Goal: Task Accomplishment & Management: Complete application form

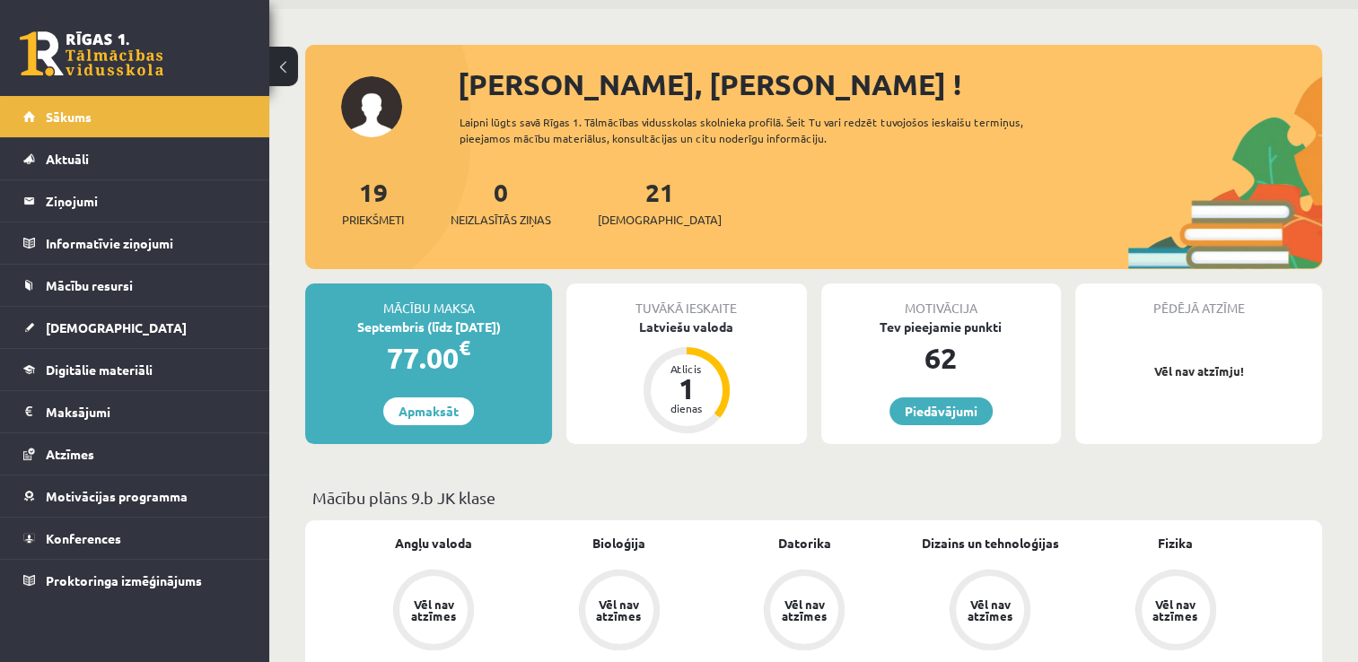
scroll to position [61, 0]
click at [123, 329] on link "[DEMOGRAPHIC_DATA]" at bounding box center [134, 327] width 223 height 41
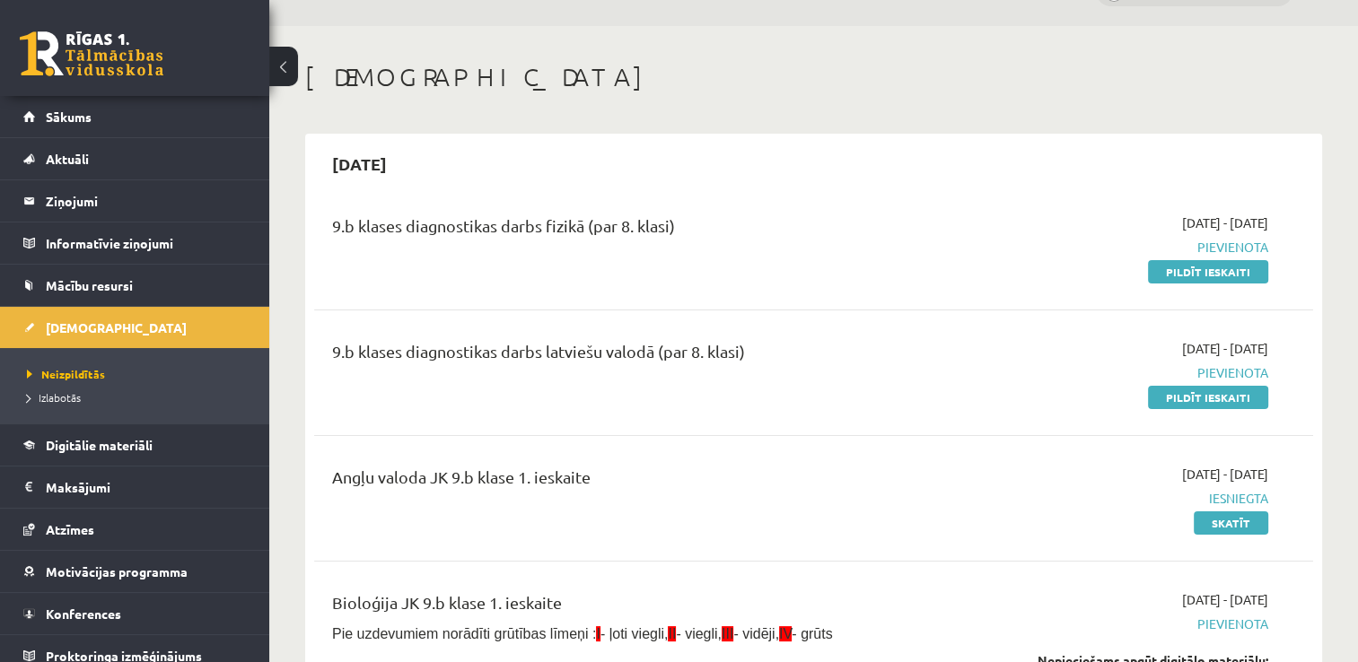
scroll to position [39, 0]
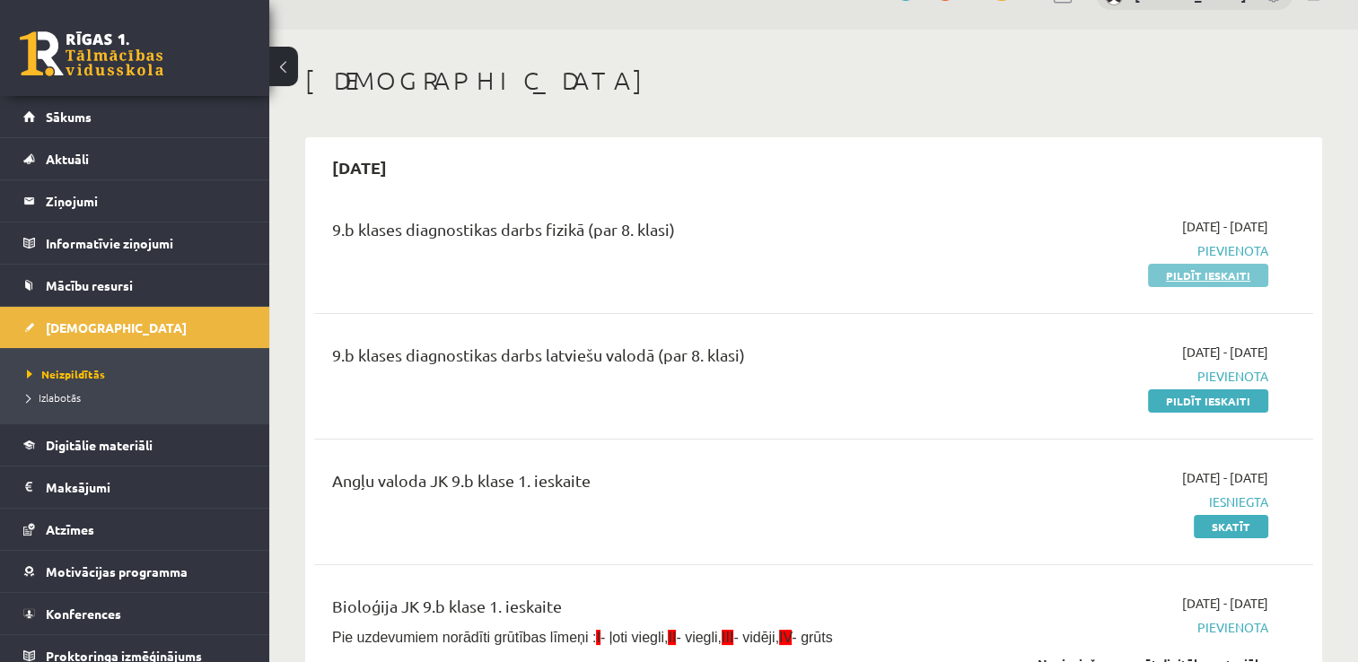
click at [1226, 273] on link "Pildīt ieskaiti" at bounding box center [1208, 275] width 120 height 23
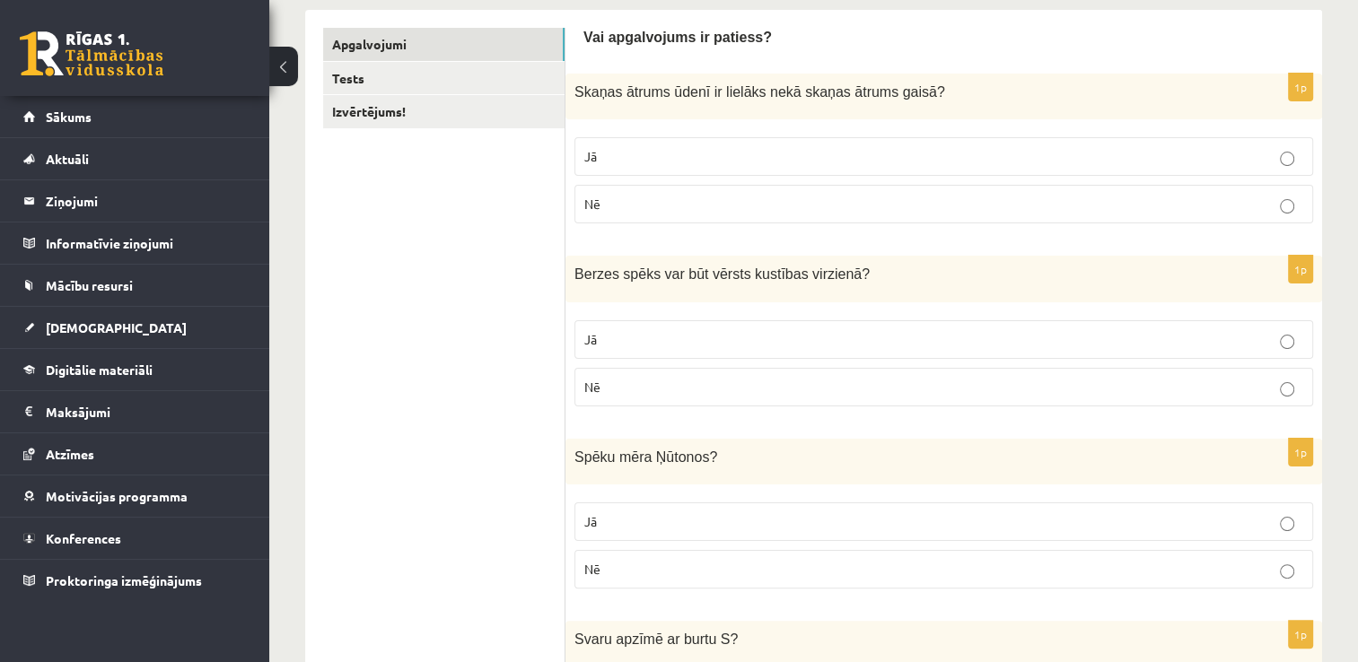
scroll to position [300, 0]
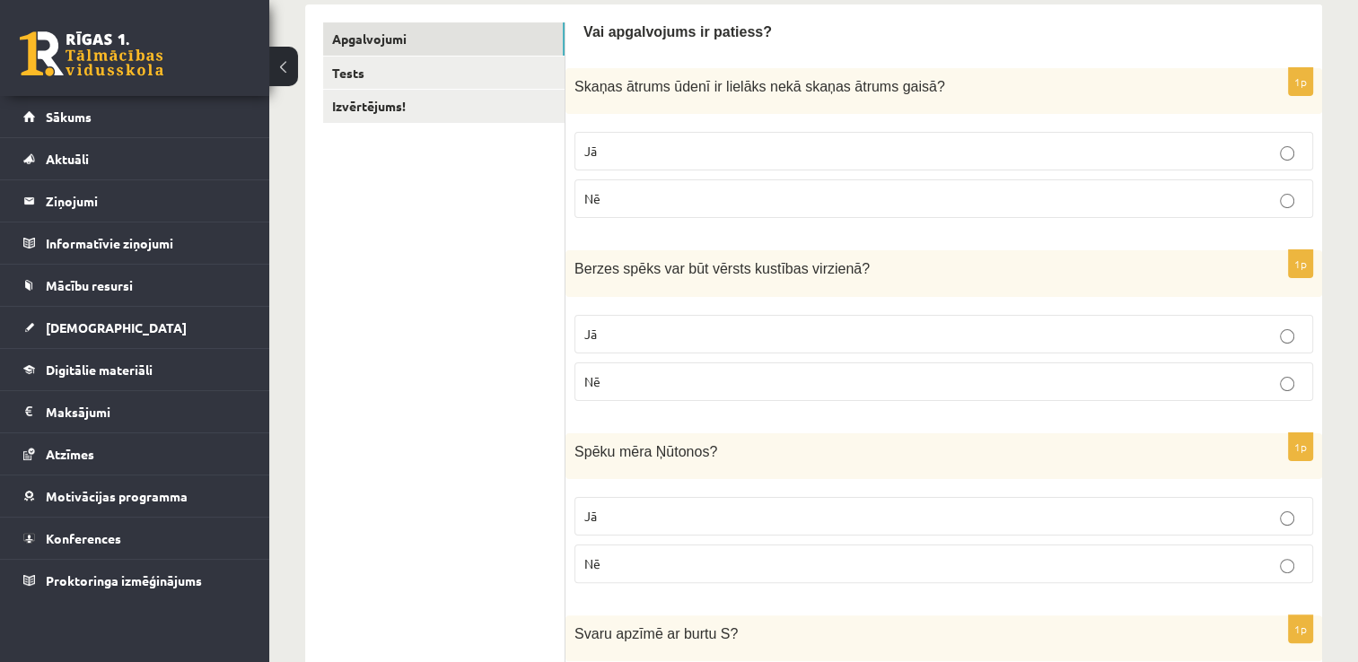
click at [988, 153] on p "Jā" at bounding box center [943, 151] width 719 height 19
click at [737, 379] on p "Nē" at bounding box center [943, 381] width 719 height 19
click at [784, 514] on p "Jā" at bounding box center [943, 516] width 719 height 19
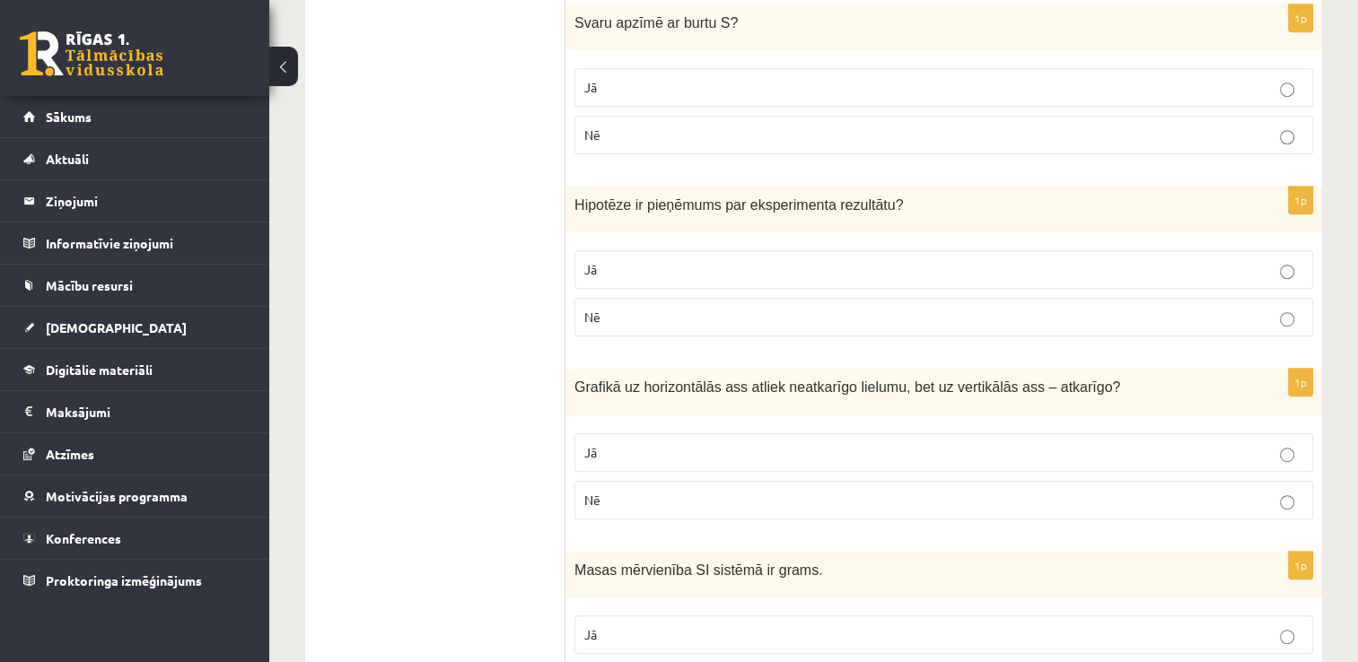
scroll to position [907, 0]
click at [853, 149] on label "Nē" at bounding box center [943, 138] width 739 height 39
click at [747, 271] on p "Jā" at bounding box center [943, 273] width 719 height 19
click at [658, 447] on p "Jā" at bounding box center [943, 456] width 719 height 19
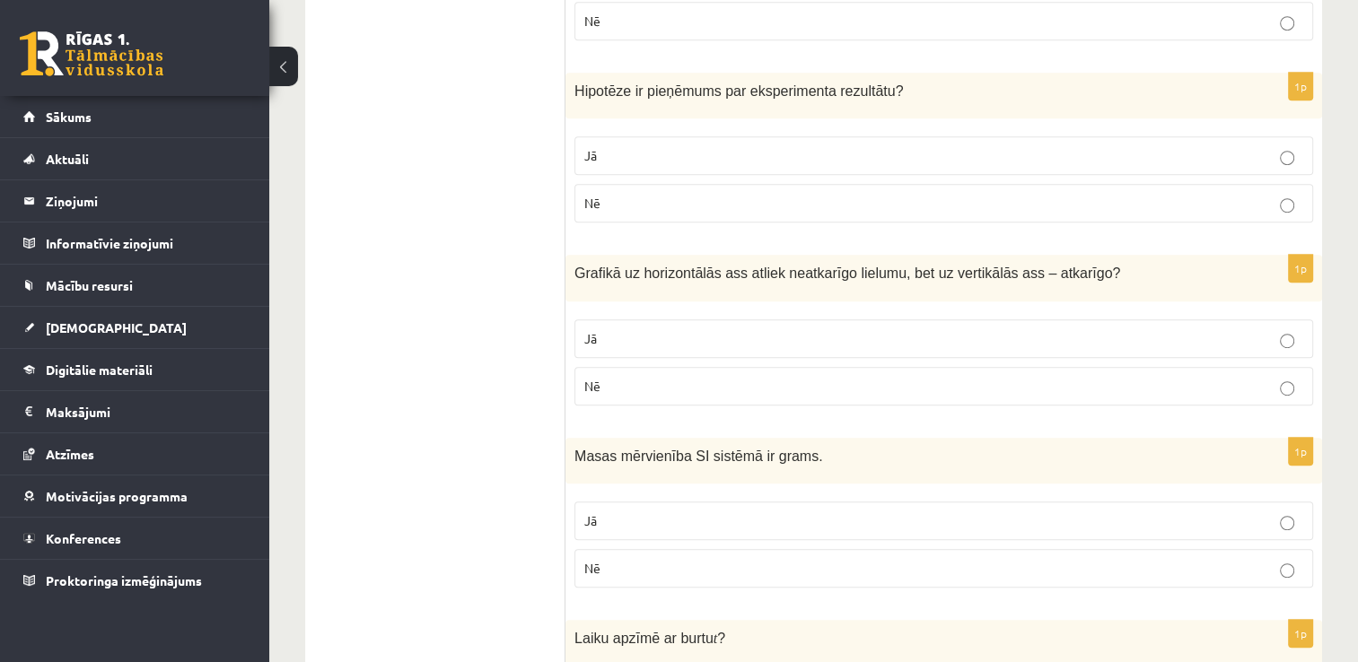
scroll to position [1041, 0]
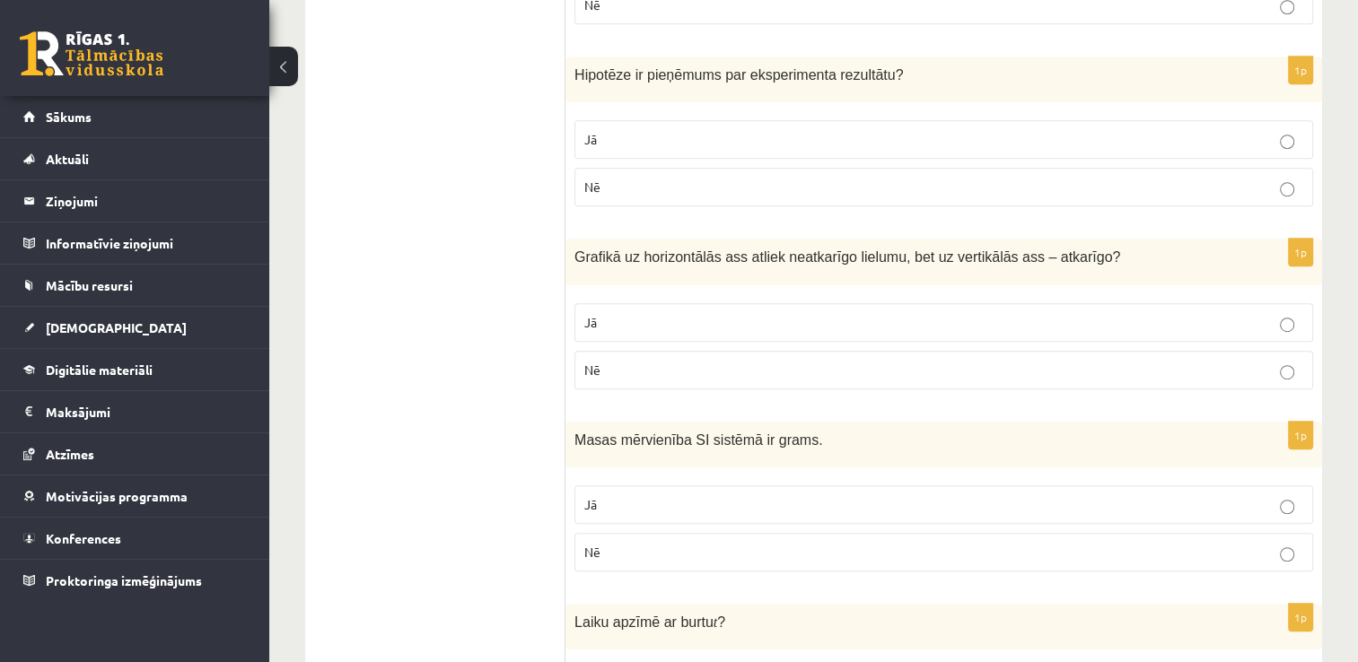
click at [706, 534] on label "Nē" at bounding box center [943, 552] width 739 height 39
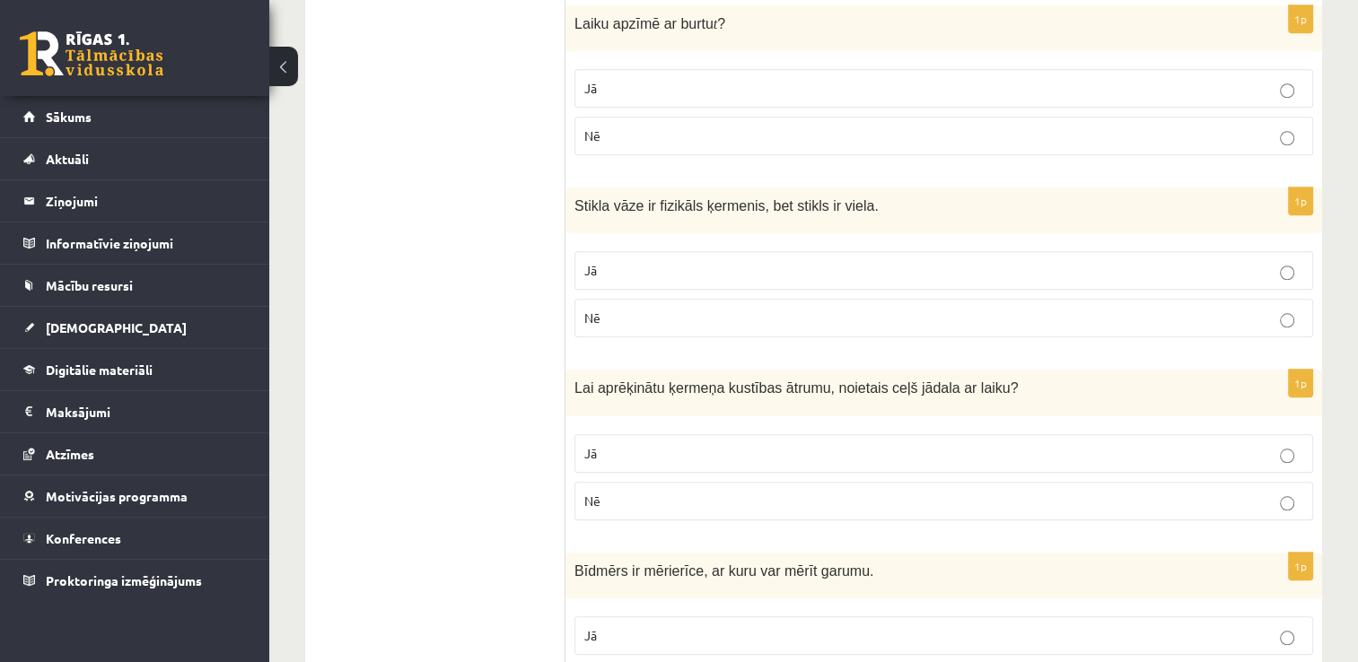
scroll to position [1641, 0]
click at [743, 78] on p "Jā" at bounding box center [943, 87] width 719 height 19
click at [652, 272] on p "Jā" at bounding box center [943, 269] width 719 height 19
click at [688, 450] on p "Jā" at bounding box center [943, 452] width 719 height 19
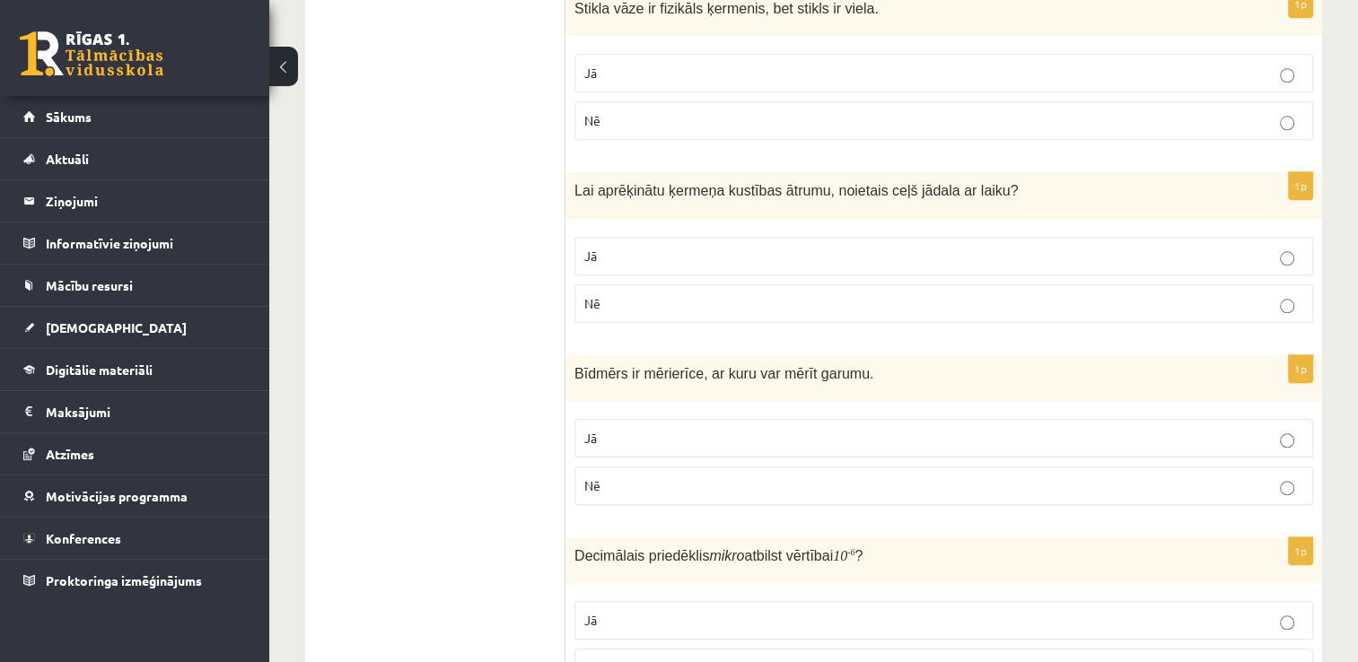
scroll to position [1844, 0]
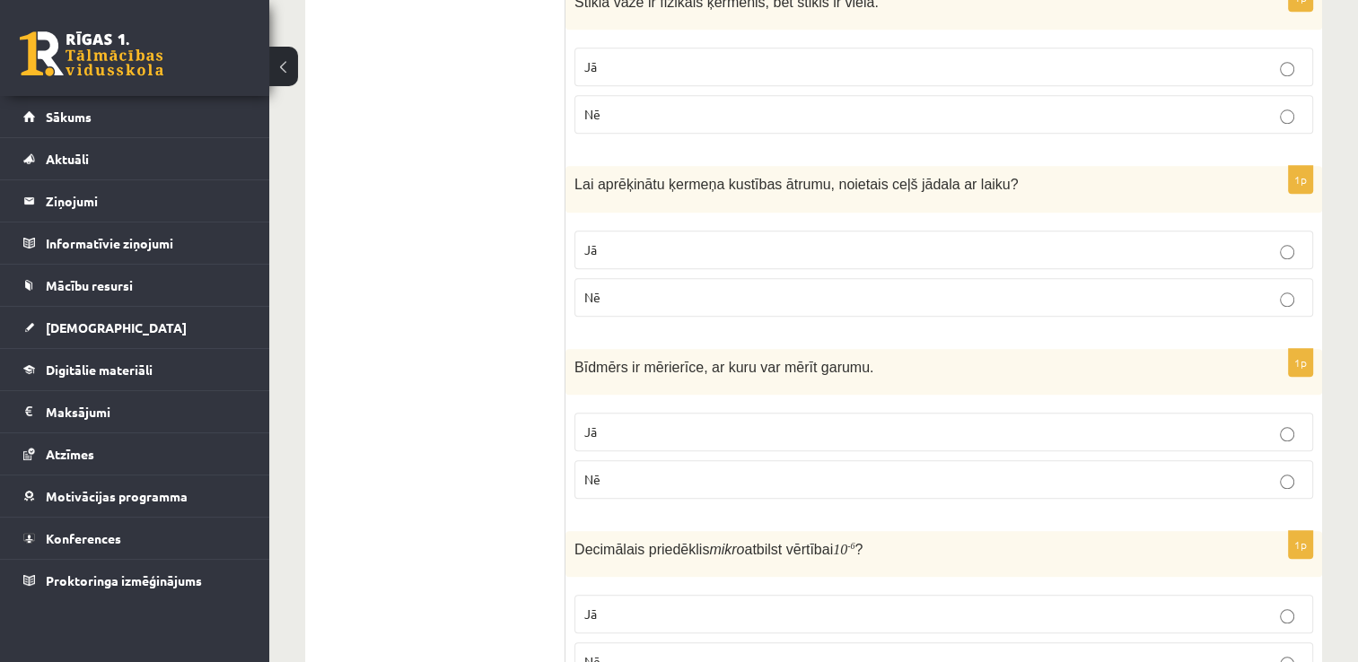
click at [733, 423] on p "Jā" at bounding box center [943, 432] width 719 height 19
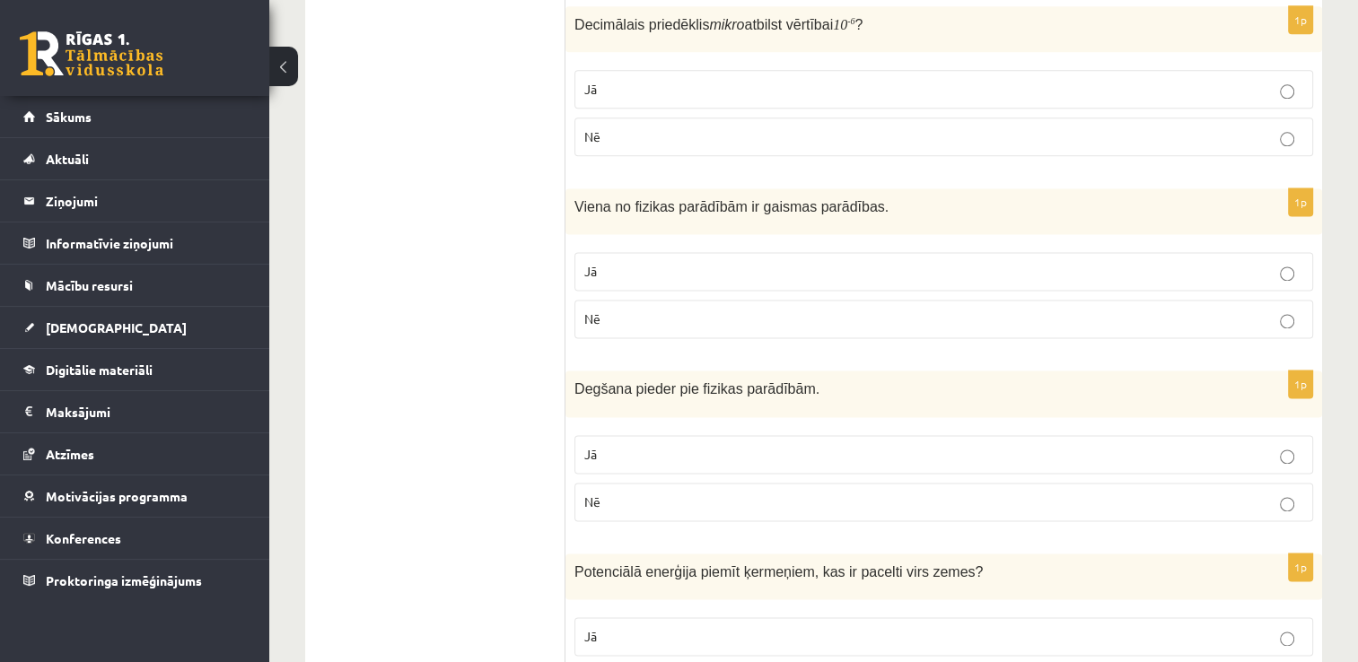
scroll to position [2370, 0]
click at [666, 79] on p "Jā" at bounding box center [943, 88] width 719 height 19
click at [640, 261] on p "Jā" at bounding box center [943, 270] width 719 height 19
click at [705, 434] on label "Jā" at bounding box center [943, 453] width 739 height 39
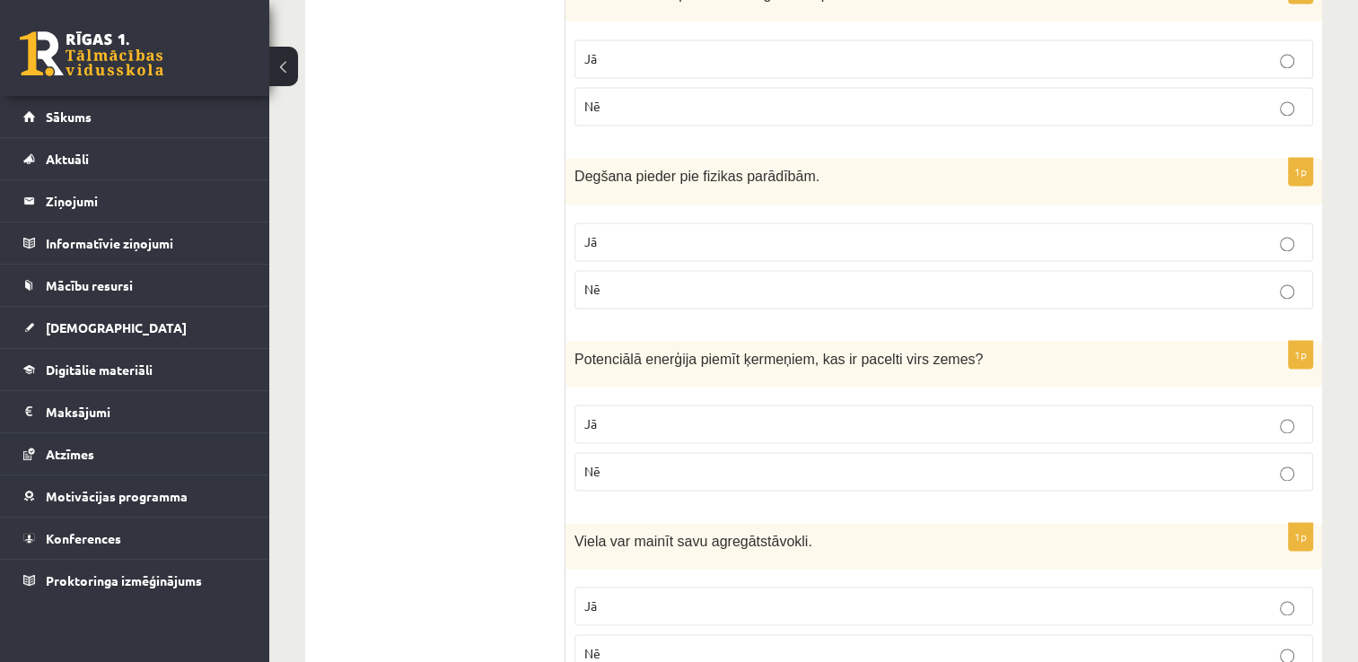
scroll to position [2583, 0]
click at [721, 422] on label "Jā" at bounding box center [943, 422] width 739 height 39
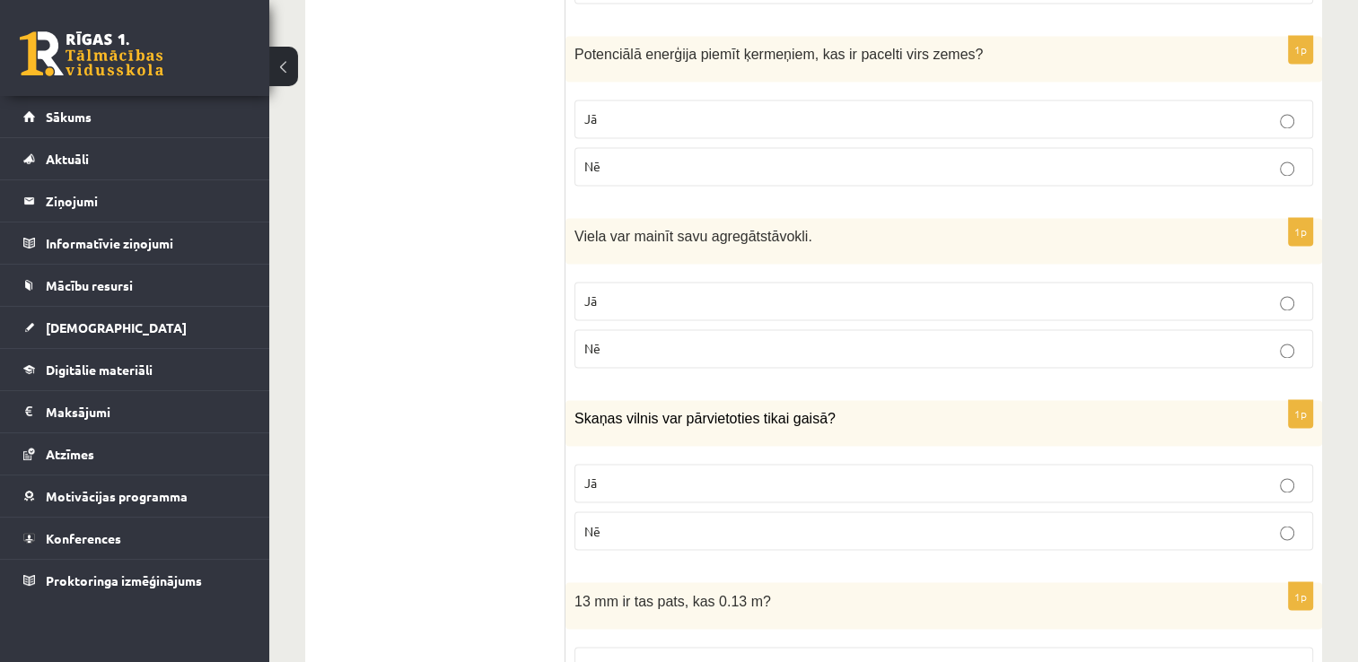
scroll to position [3010, 0]
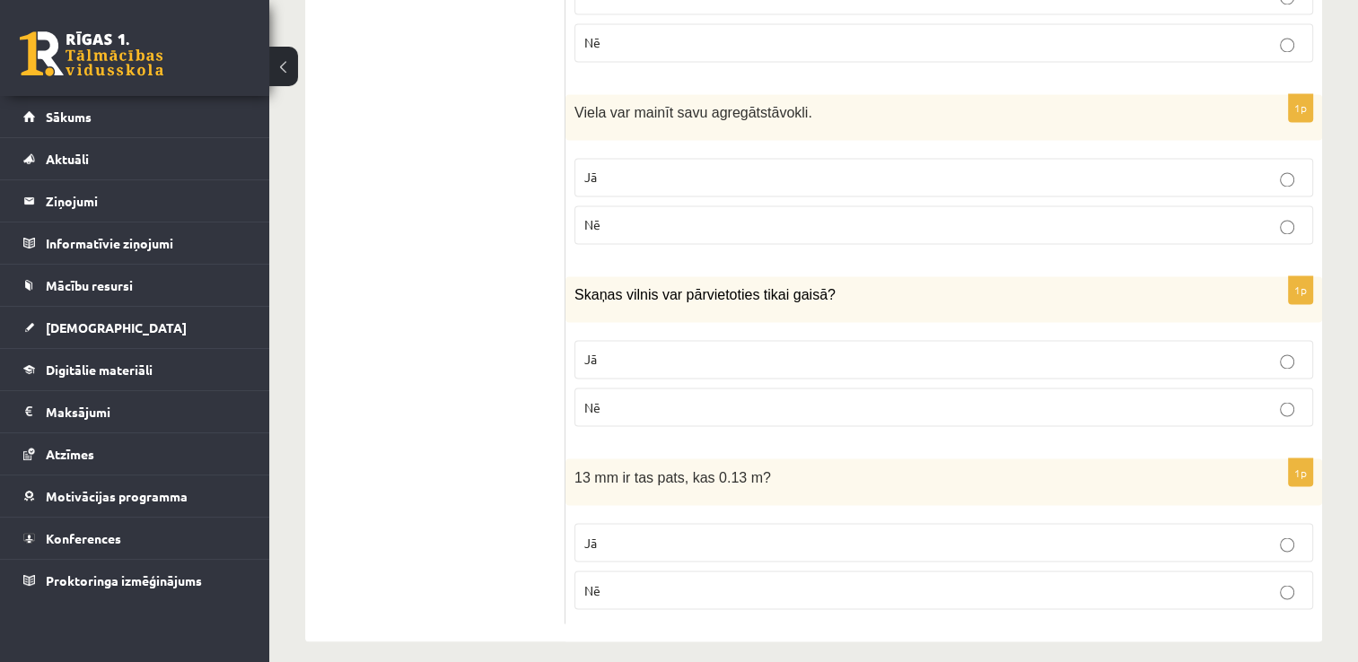
click at [725, 581] on p "Nē" at bounding box center [943, 590] width 719 height 19
click at [716, 168] on p "Jā" at bounding box center [943, 177] width 719 height 19
click at [707, 398] on p "Nē" at bounding box center [943, 407] width 719 height 19
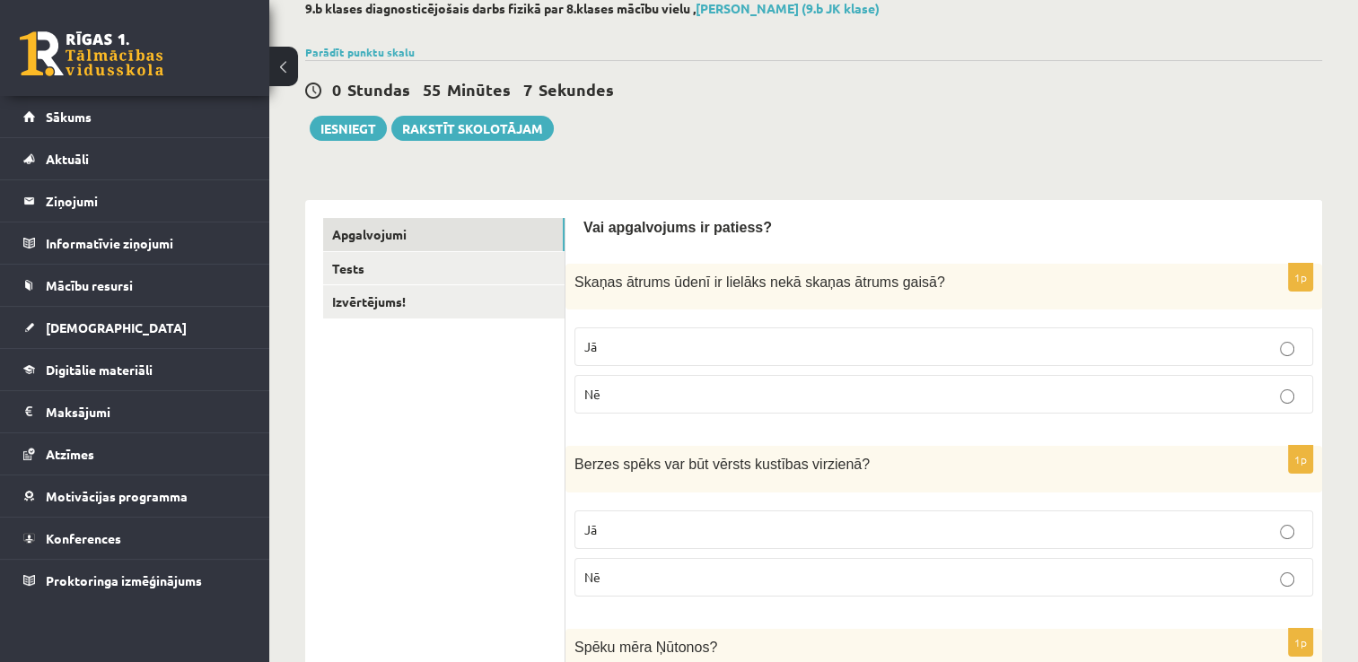
scroll to position [0, 0]
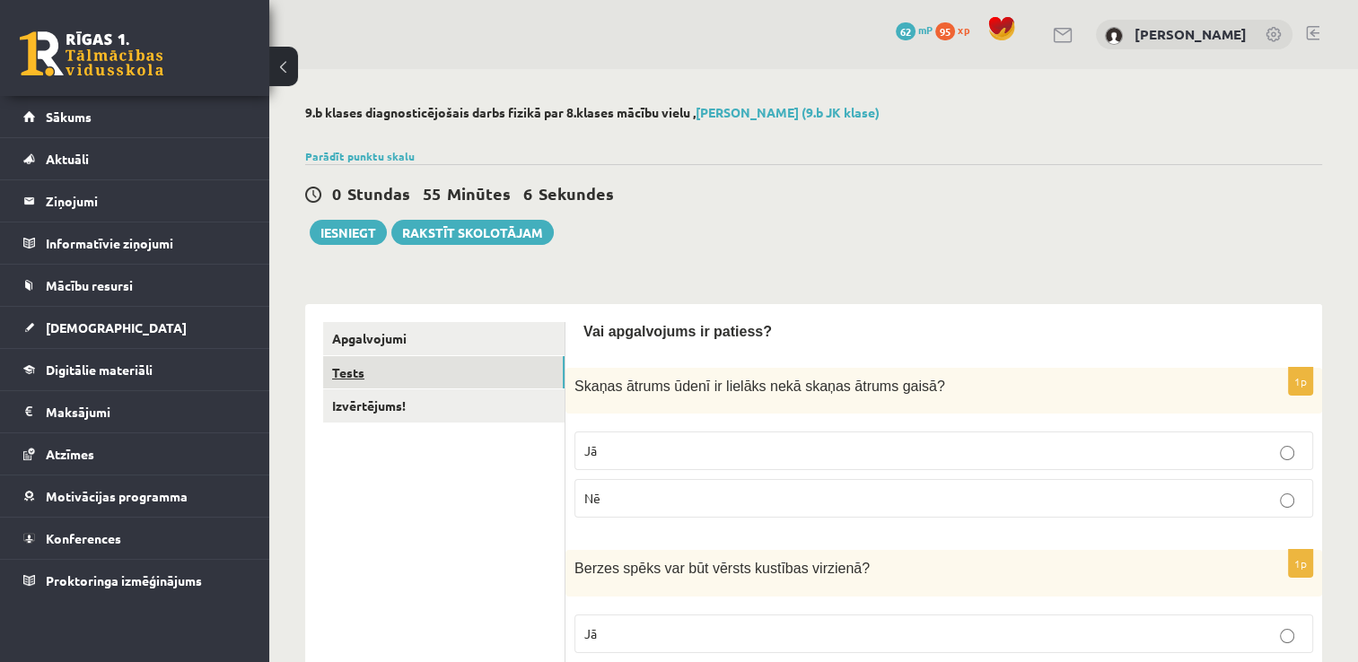
click at [370, 379] on link "Tests" at bounding box center [443, 372] width 241 height 33
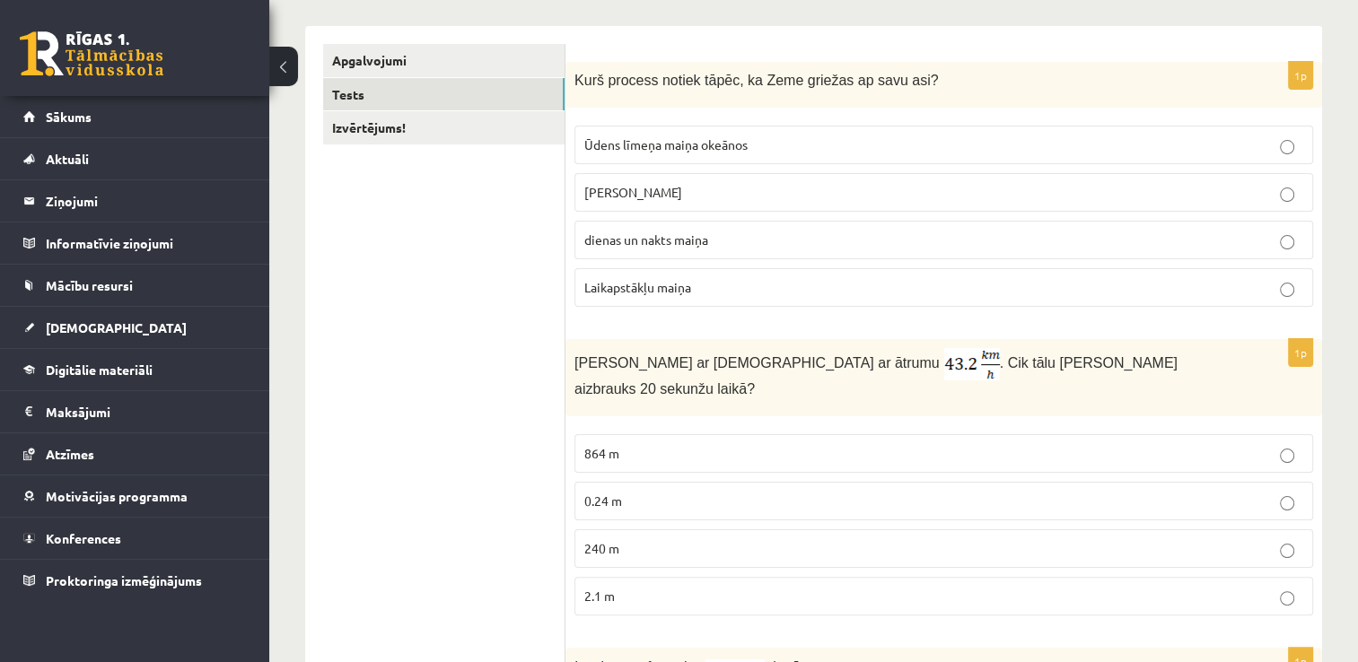
scroll to position [273, 0]
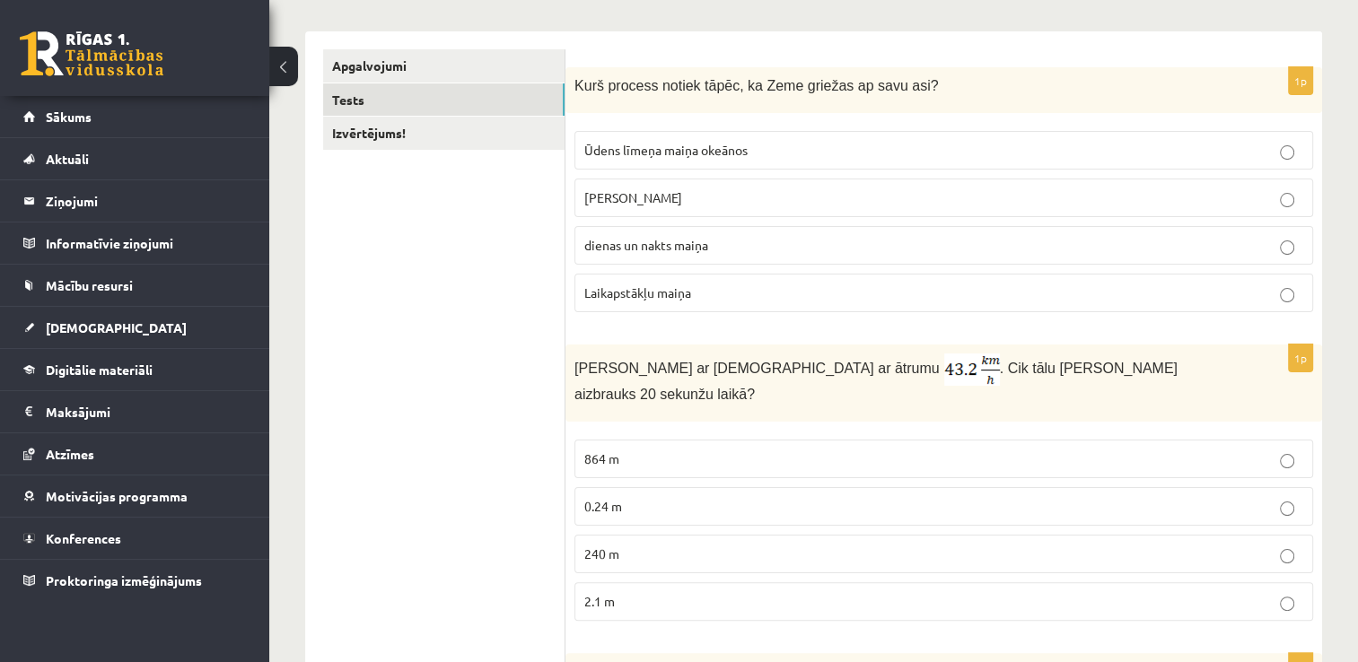
click at [741, 239] on p "dienas un nakts maiņa" at bounding box center [943, 245] width 719 height 19
click at [679, 545] on p "240 m" at bounding box center [943, 554] width 719 height 19
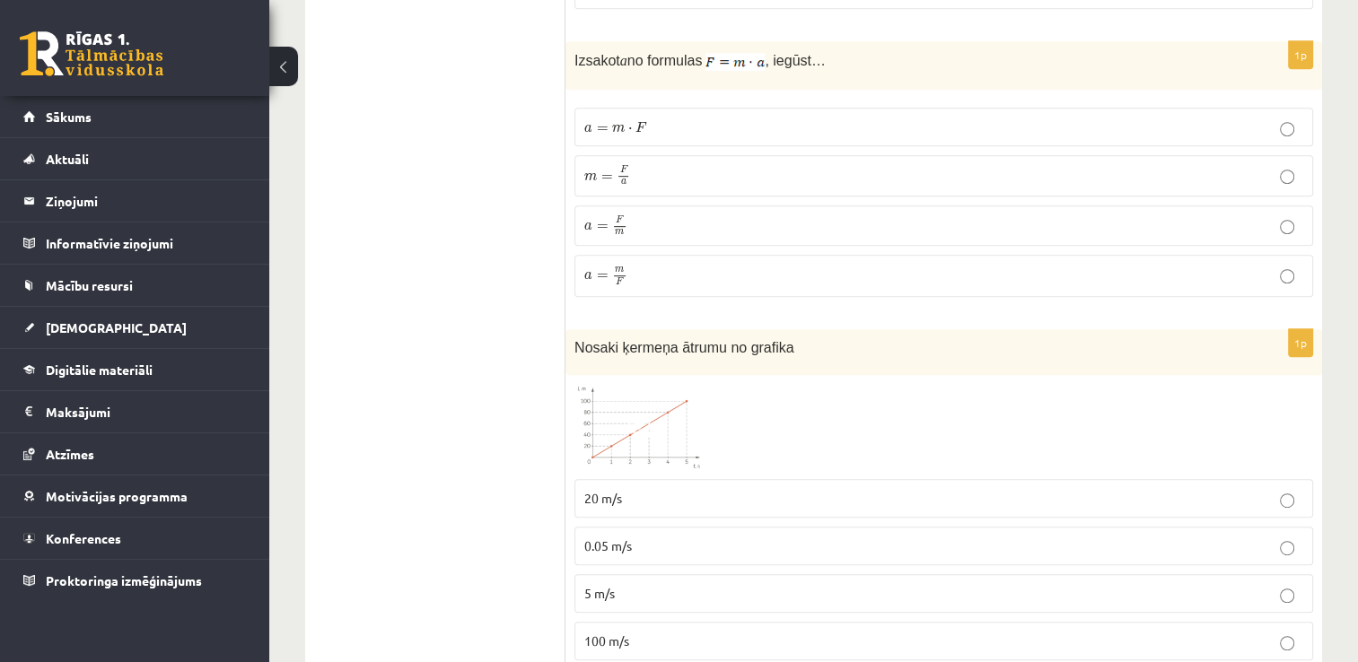
scroll to position [886, 0]
click at [704, 215] on p "a = F m a = F m" at bounding box center [943, 226] width 719 height 22
click at [668, 488] on p "20 m/s" at bounding box center [943, 497] width 719 height 19
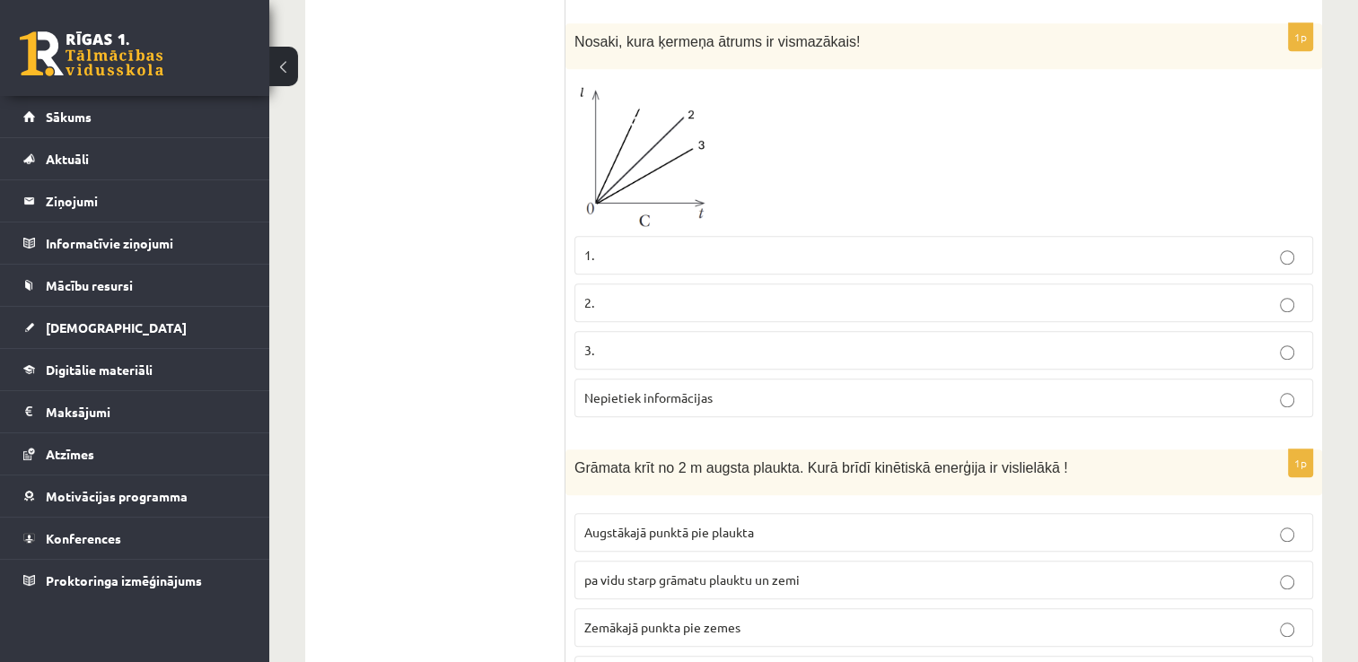
scroll to position [1556, 0]
click at [702, 339] on p "3." at bounding box center [943, 348] width 719 height 19
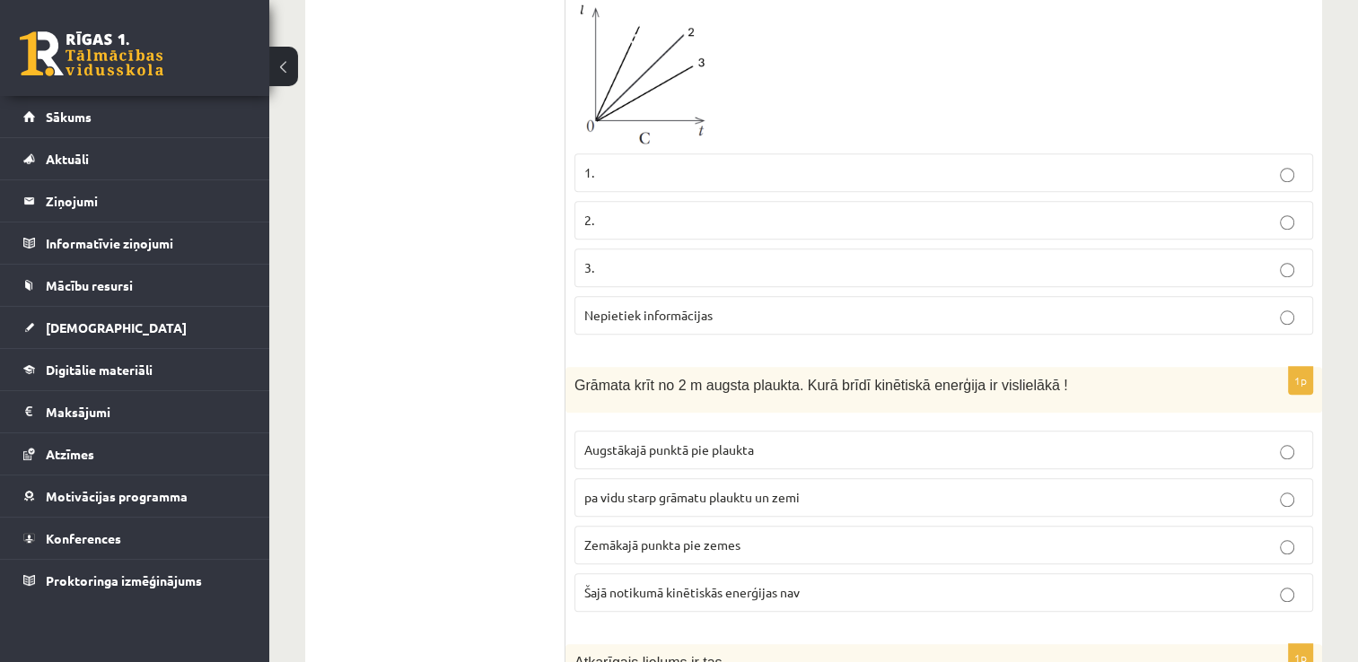
scroll to position [1643, 0]
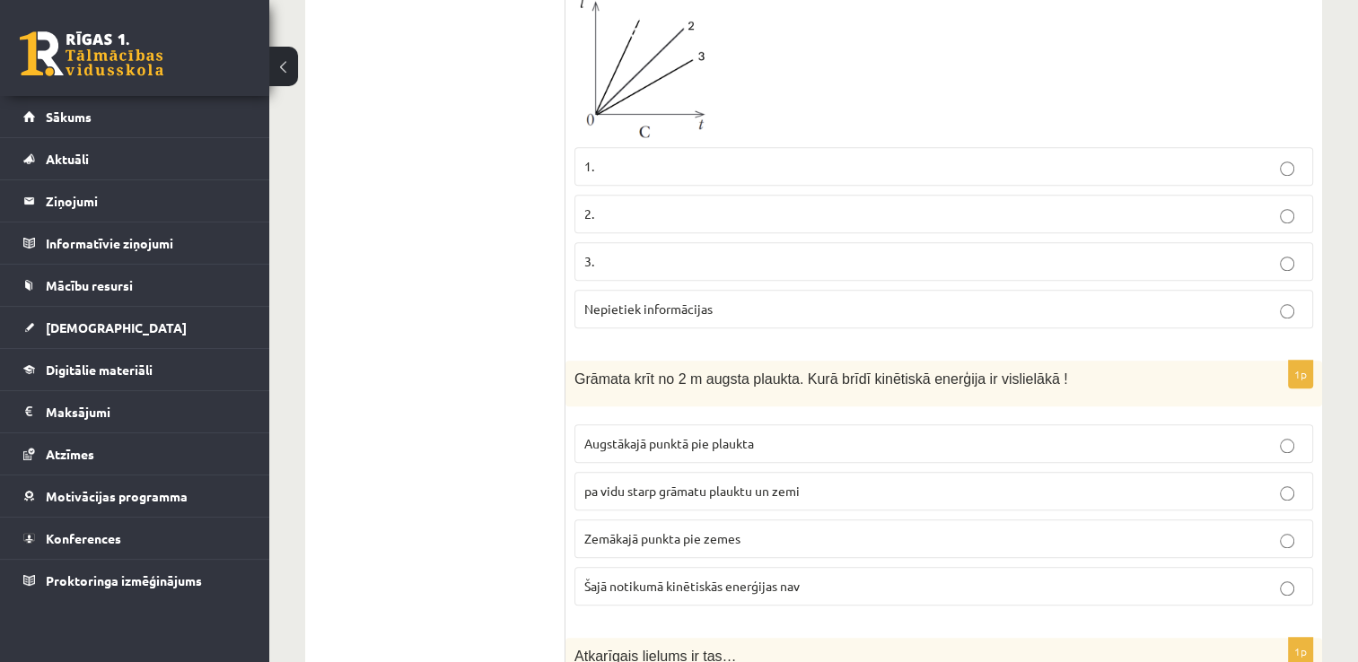
click at [718, 530] on span "Zemākajā punkta pie zemes" at bounding box center [662, 538] width 156 height 16
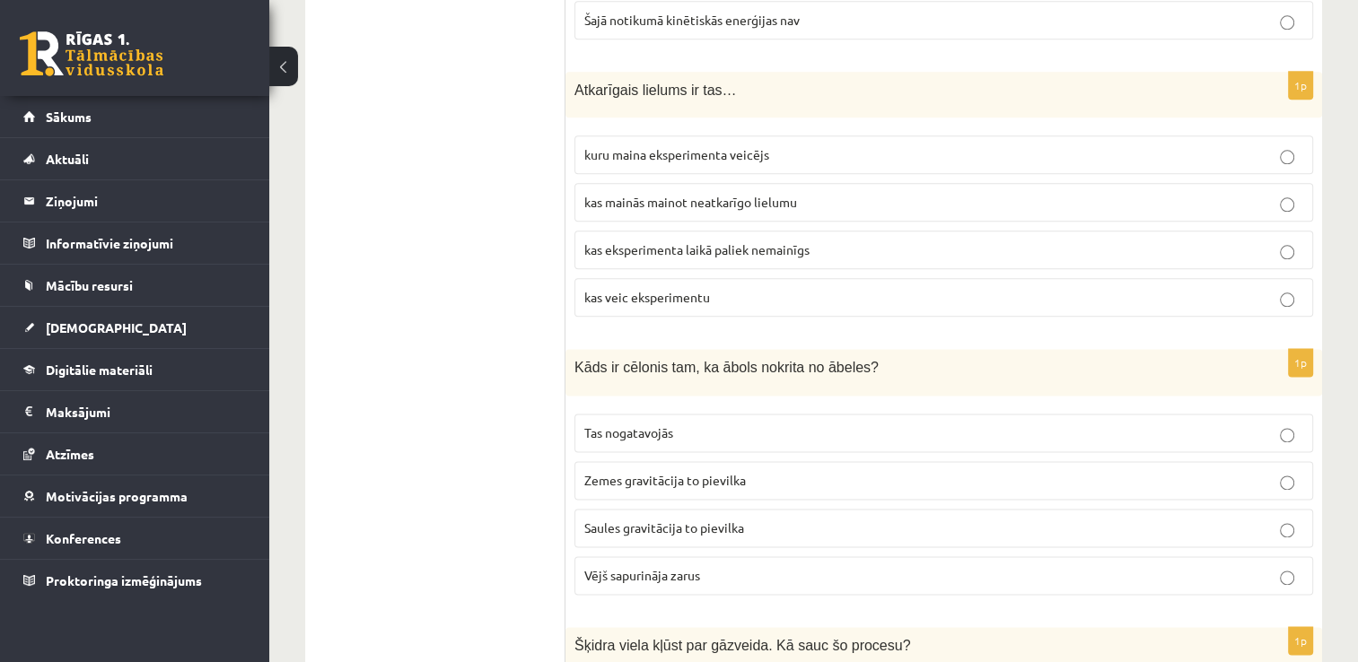
scroll to position [2215, 0]
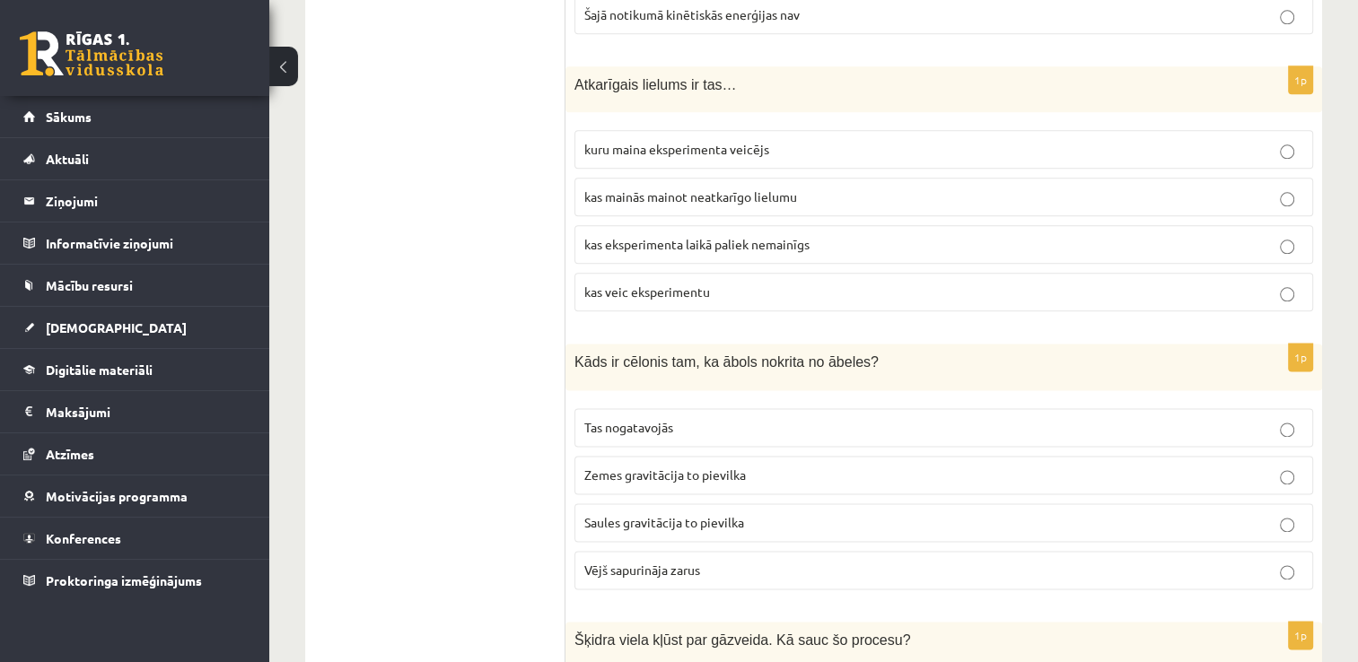
click at [689, 188] on span "kas mainās mainot neatkarīgo lielumu" at bounding box center [690, 196] width 213 height 16
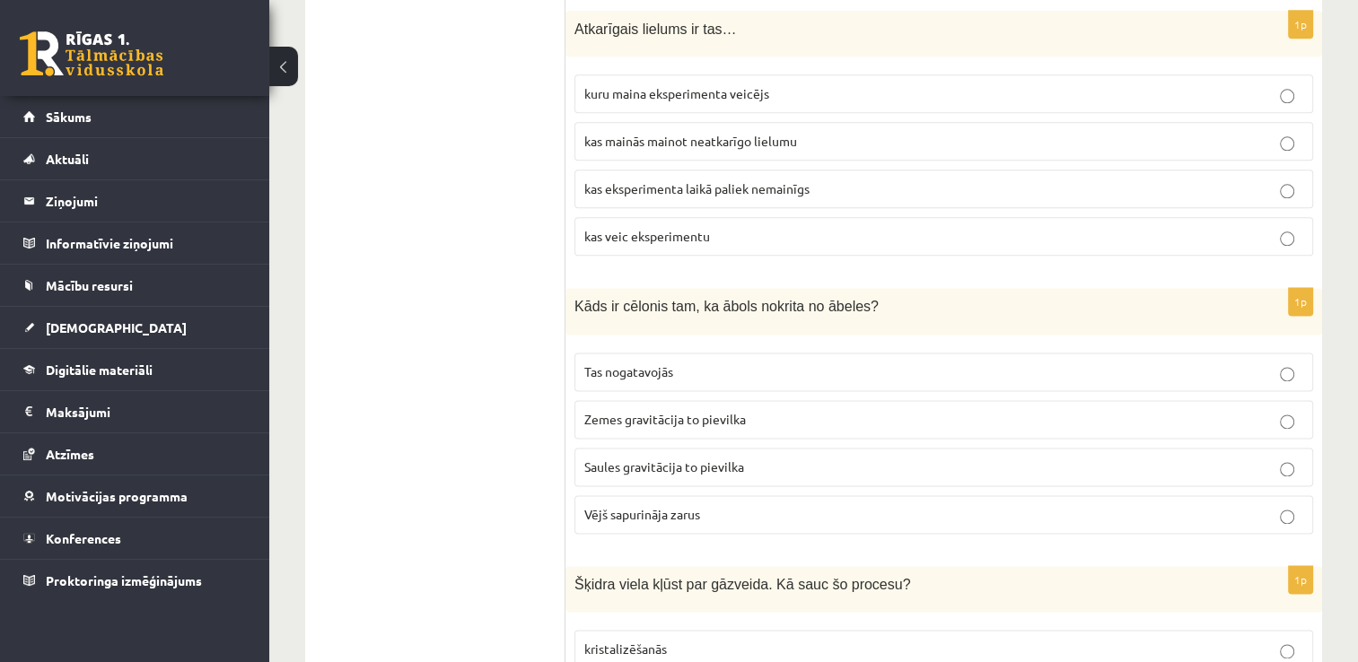
scroll to position [2280, 0]
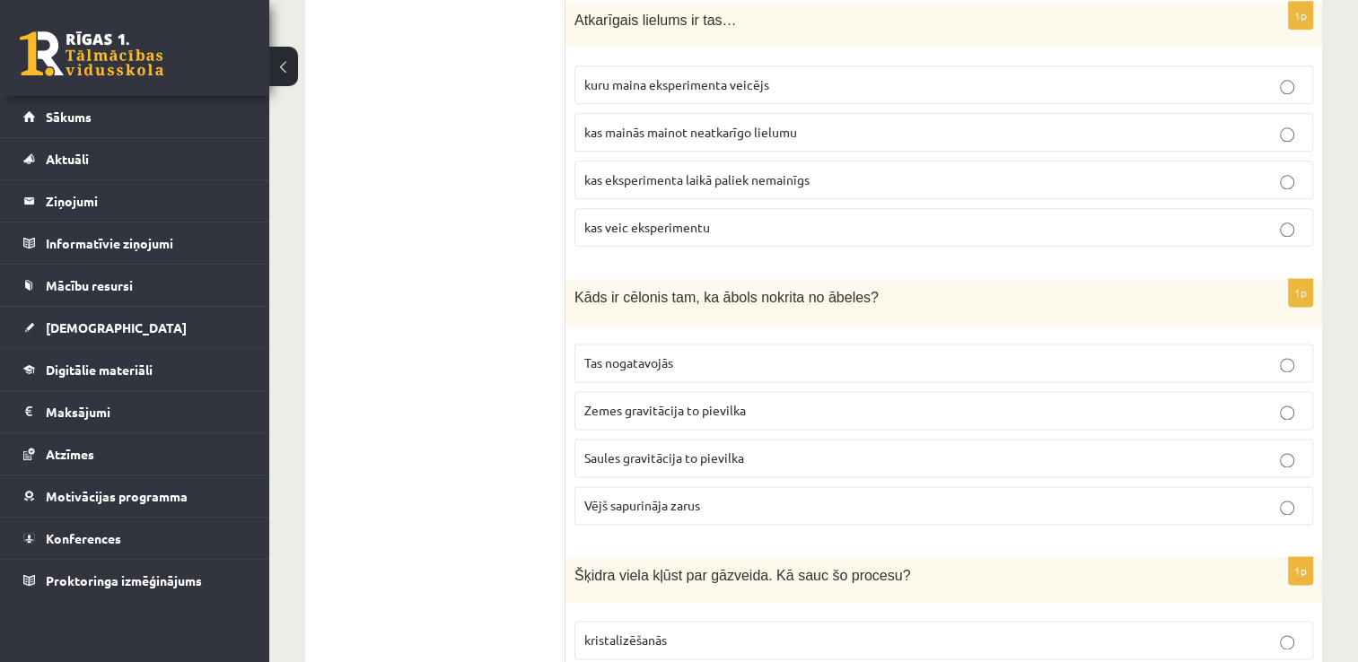
click at [759, 401] on p "Zemes gravitācija to pievilka" at bounding box center [943, 410] width 719 height 19
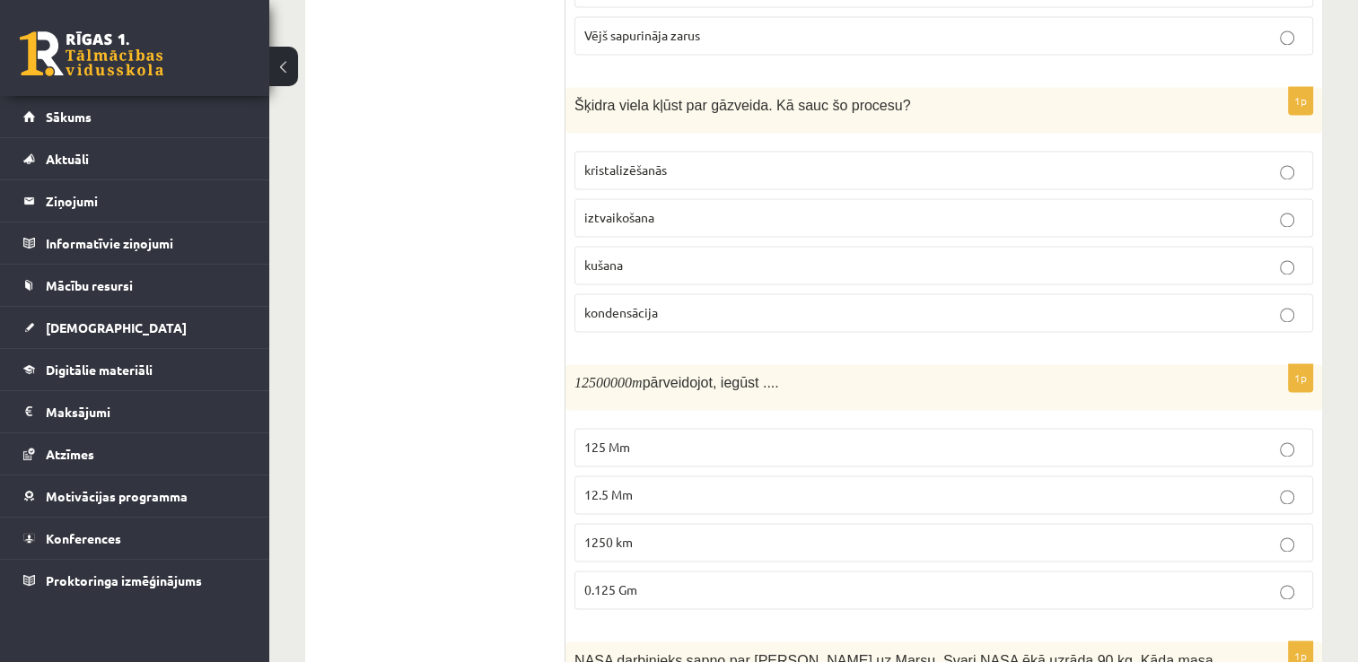
scroll to position [2747, 0]
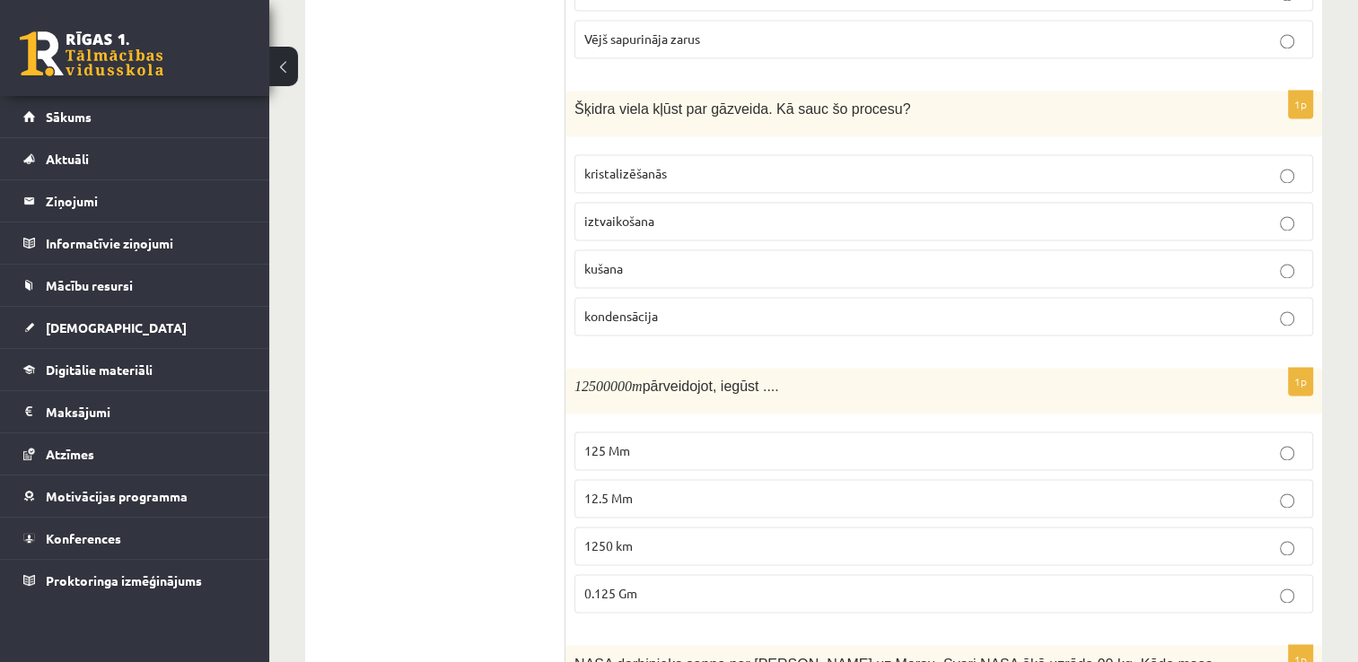
click at [647, 213] on span "iztvaikošana" at bounding box center [619, 221] width 70 height 16
click at [668, 489] on p "12.5 Mm" at bounding box center [943, 498] width 719 height 19
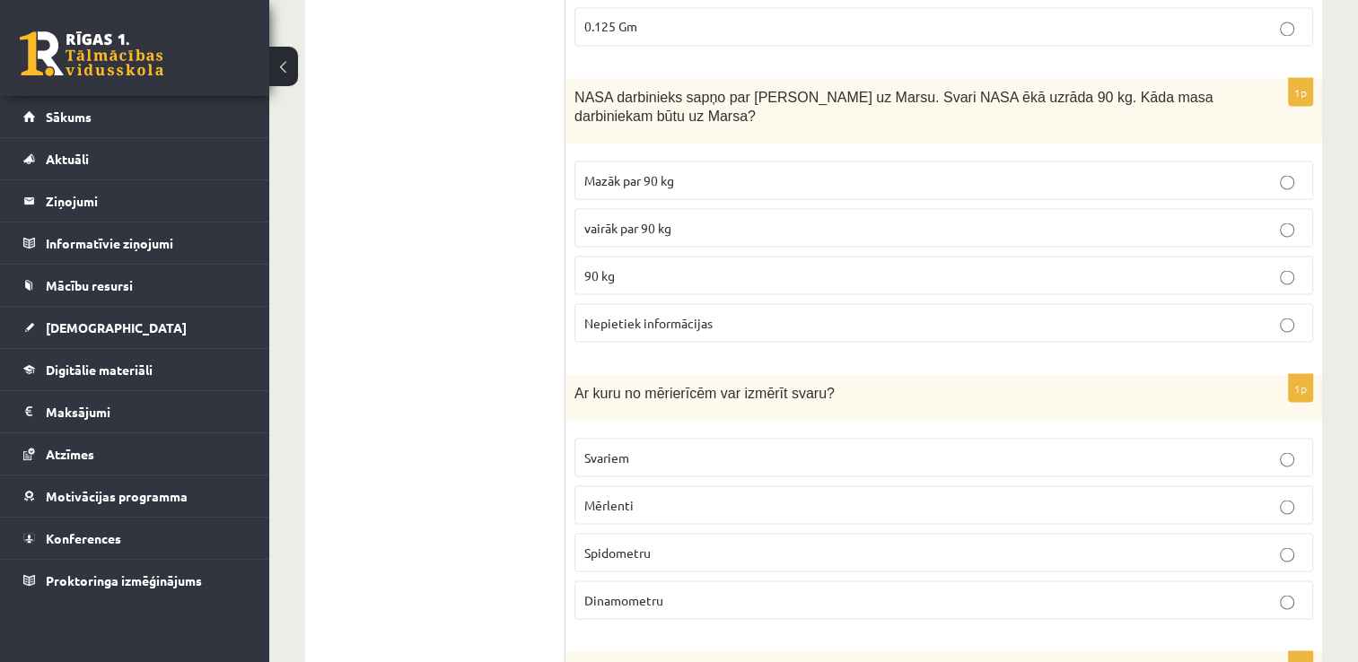
scroll to position [3320, 0]
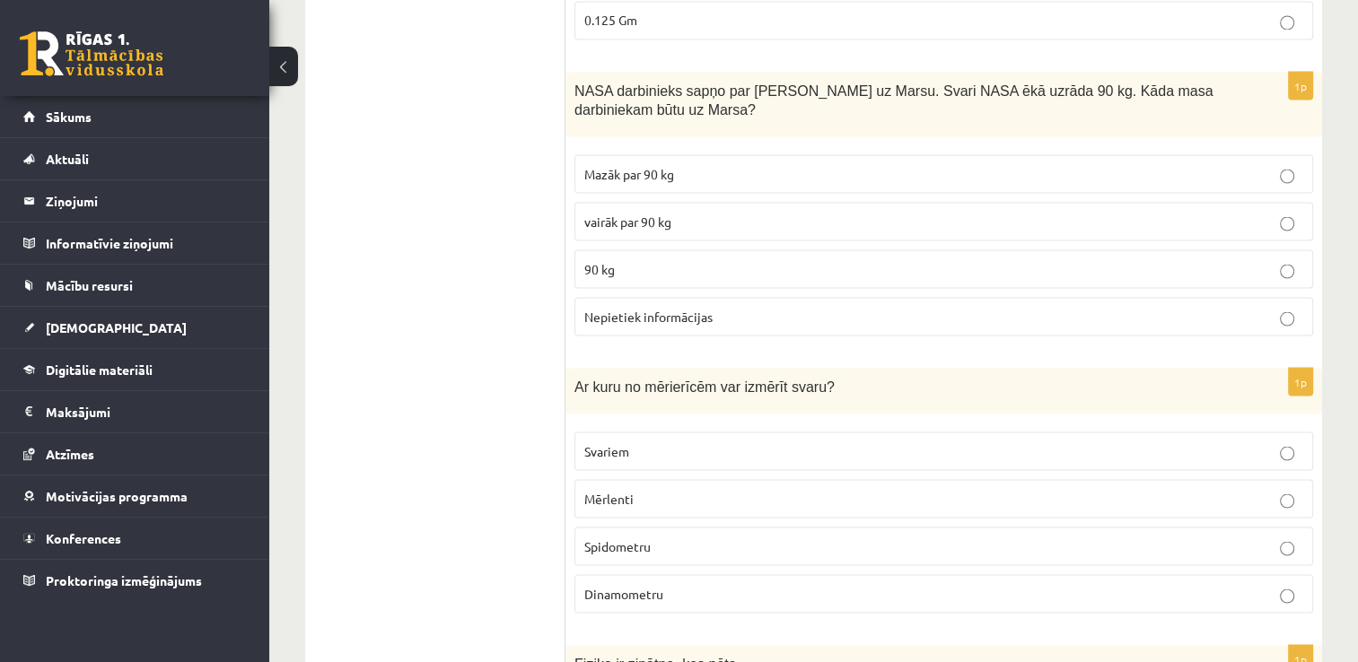
click at [666, 259] on p "90 kg" at bounding box center [943, 268] width 719 height 19
click at [700, 574] on label "Dinamometru" at bounding box center [943, 593] width 739 height 39
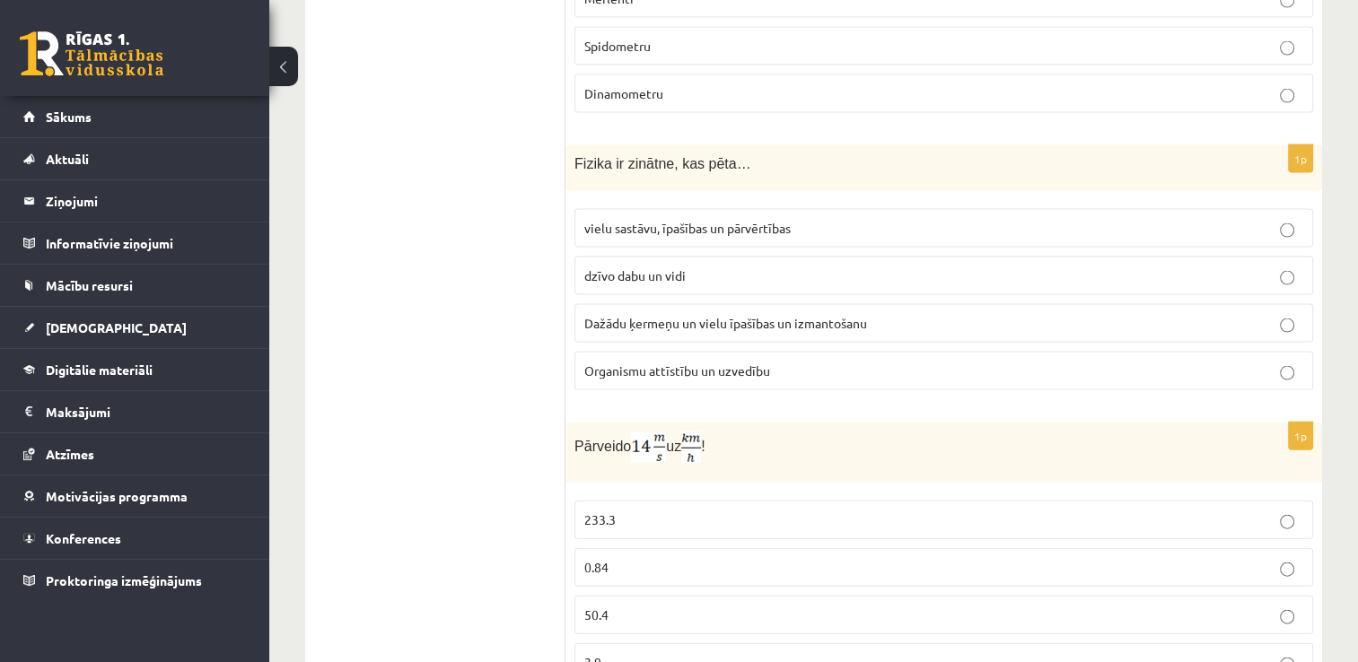
scroll to position [3867, 0]
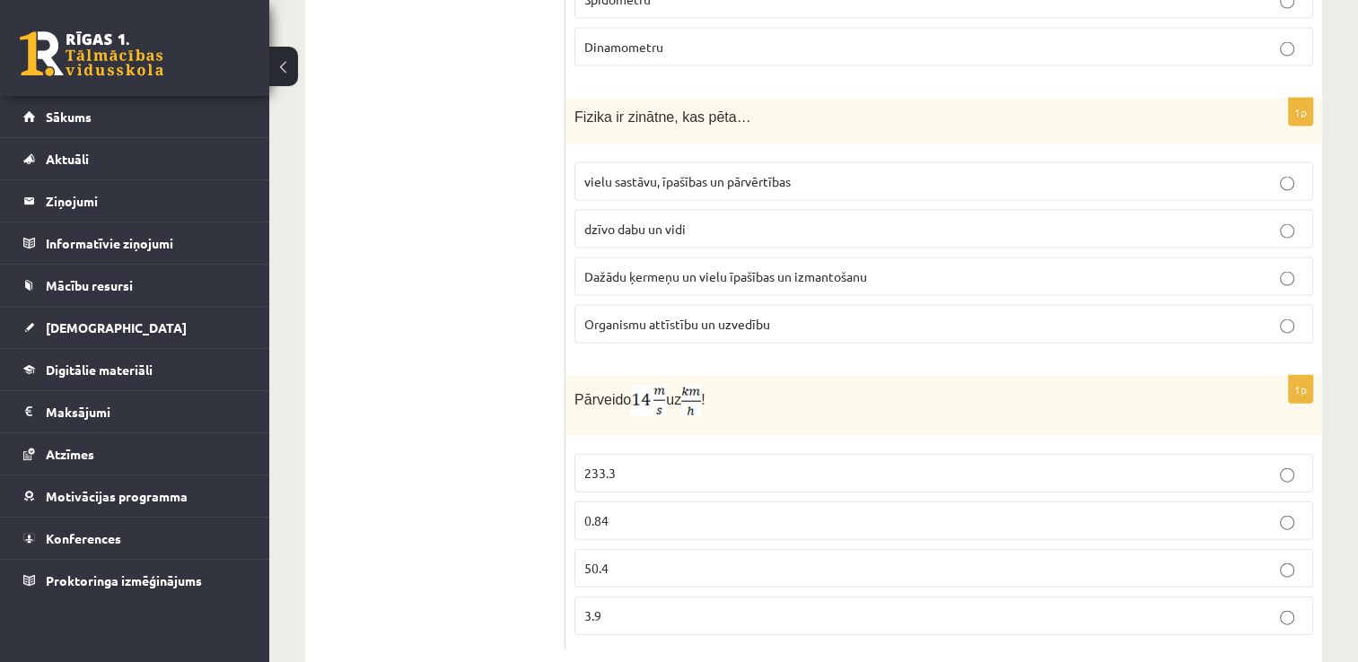
click at [732, 268] on span "Dažādu ķermeņu un vielu īpašības un izmantošanu" at bounding box center [725, 276] width 283 height 16
click at [664, 559] on p "50.4" at bounding box center [943, 568] width 719 height 19
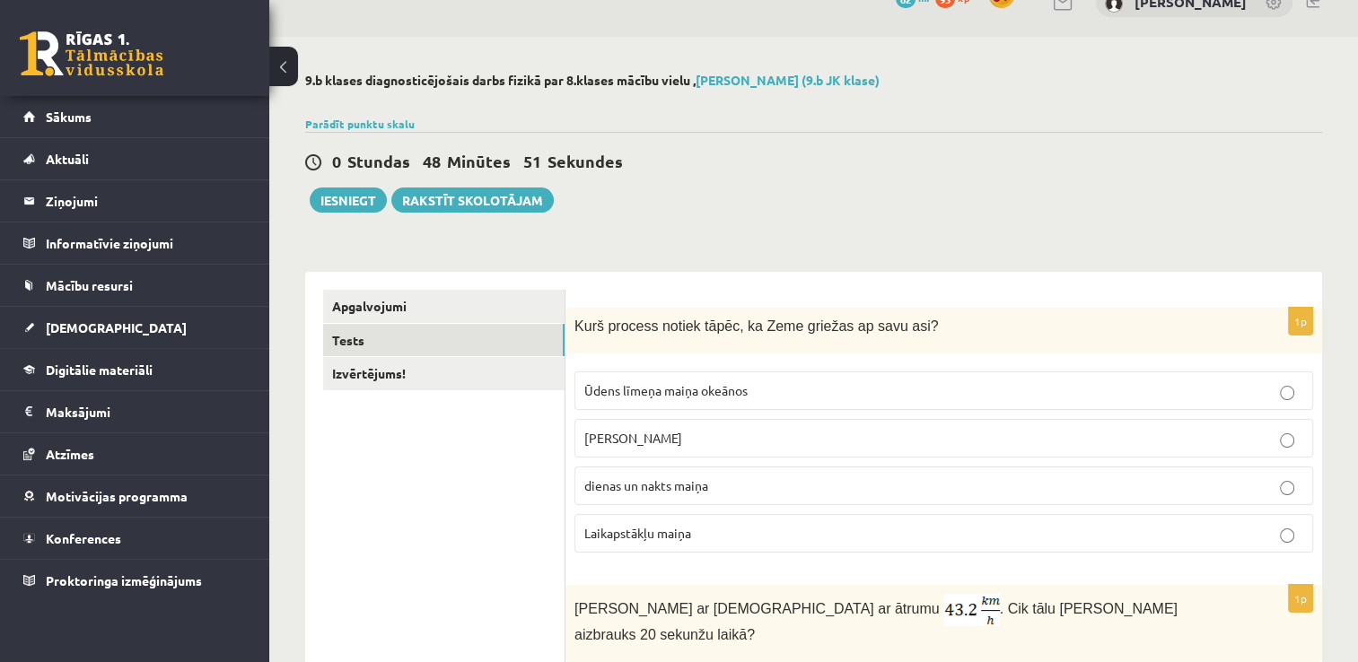
scroll to position [0, 0]
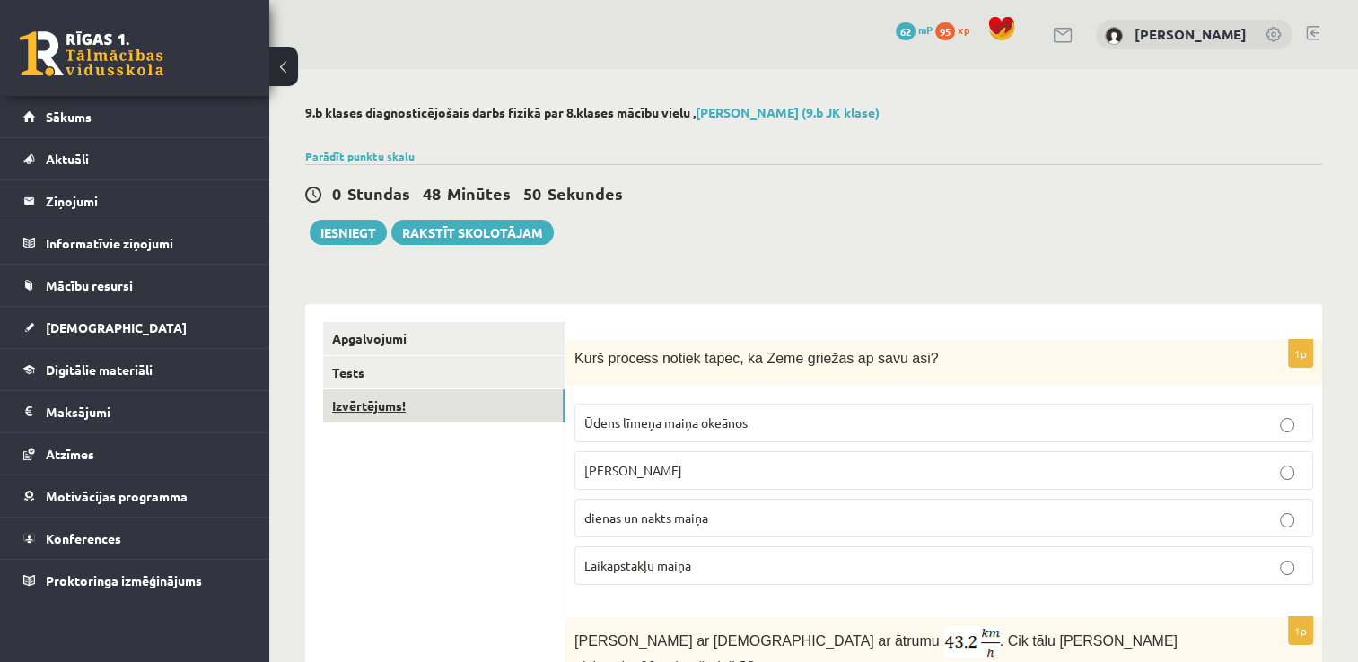
click at [424, 404] on link "Izvērtējums!" at bounding box center [443, 406] width 241 height 33
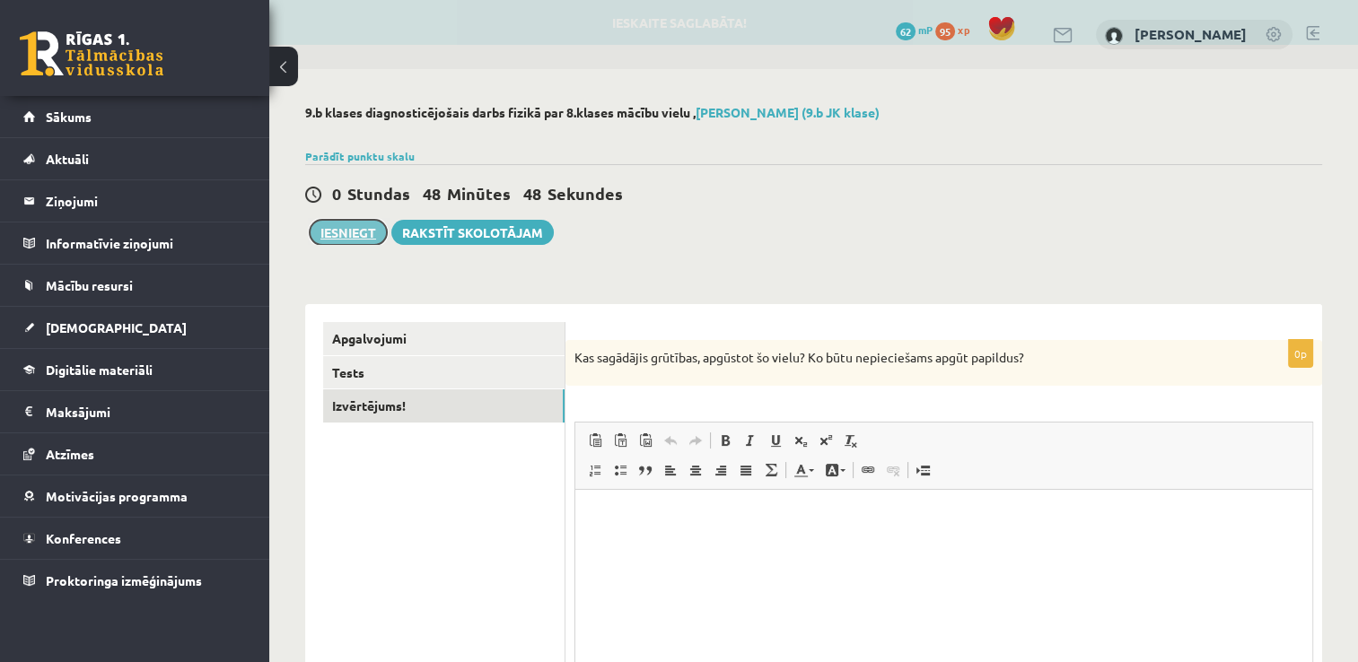
click at [363, 241] on button "Iesniegt" at bounding box center [348, 232] width 77 height 25
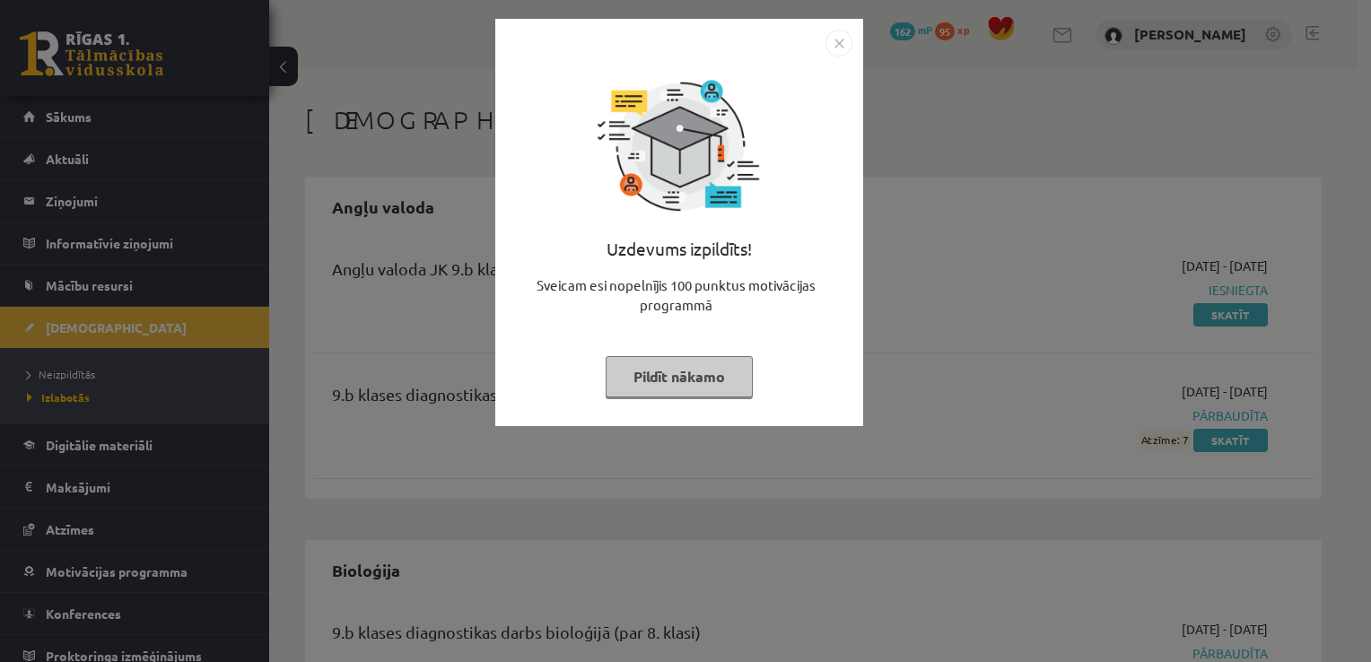
click at [840, 47] on img "Close" at bounding box center [839, 43] width 27 height 27
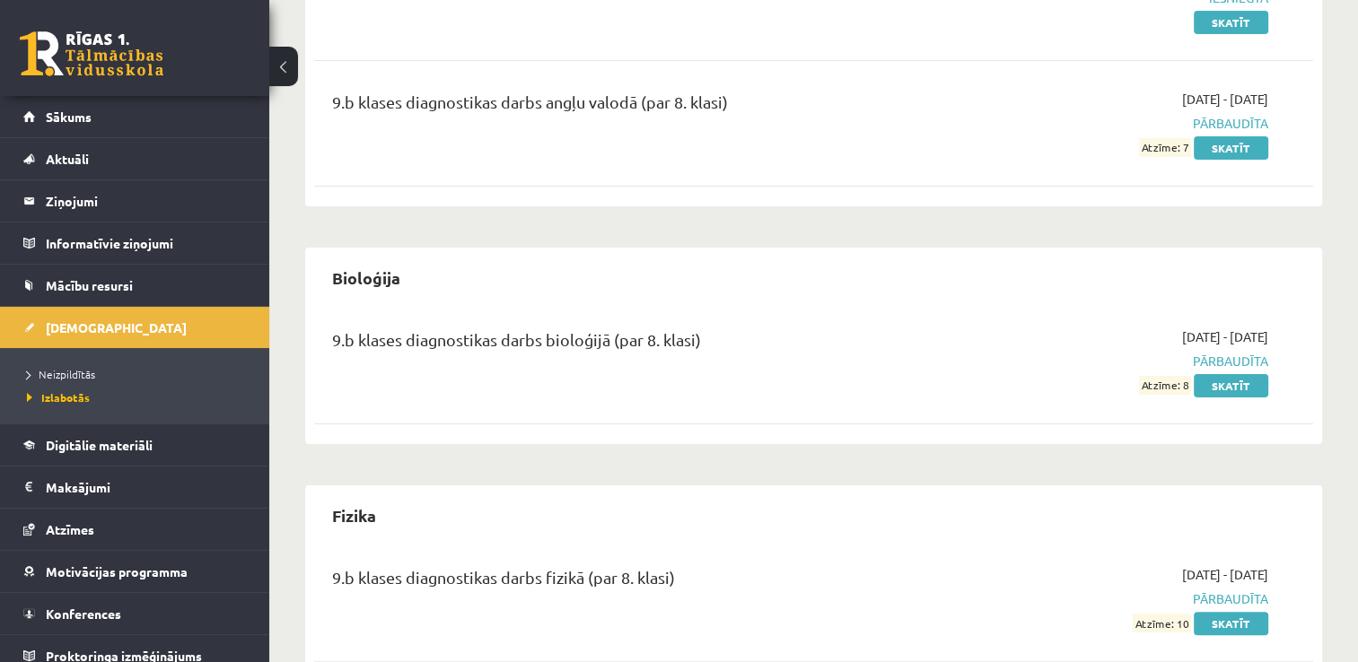
scroll to position [346, 0]
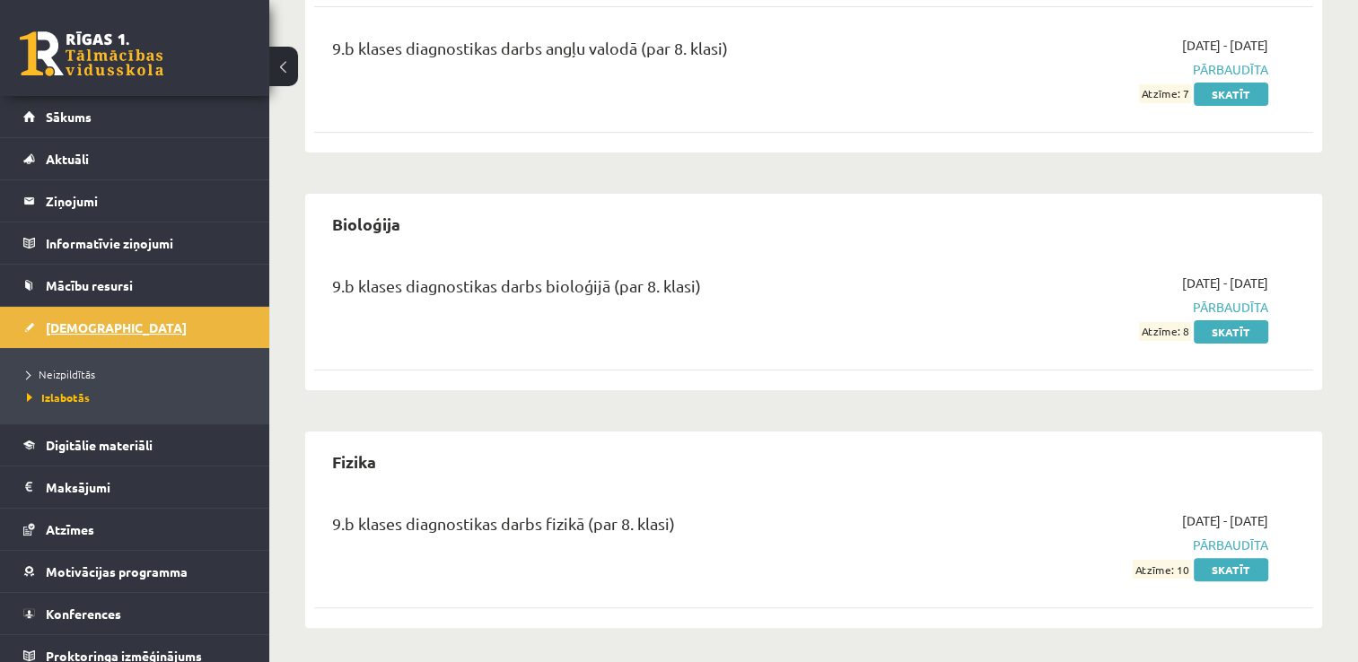
click at [137, 325] on link "[DEMOGRAPHIC_DATA]" at bounding box center [134, 327] width 223 height 41
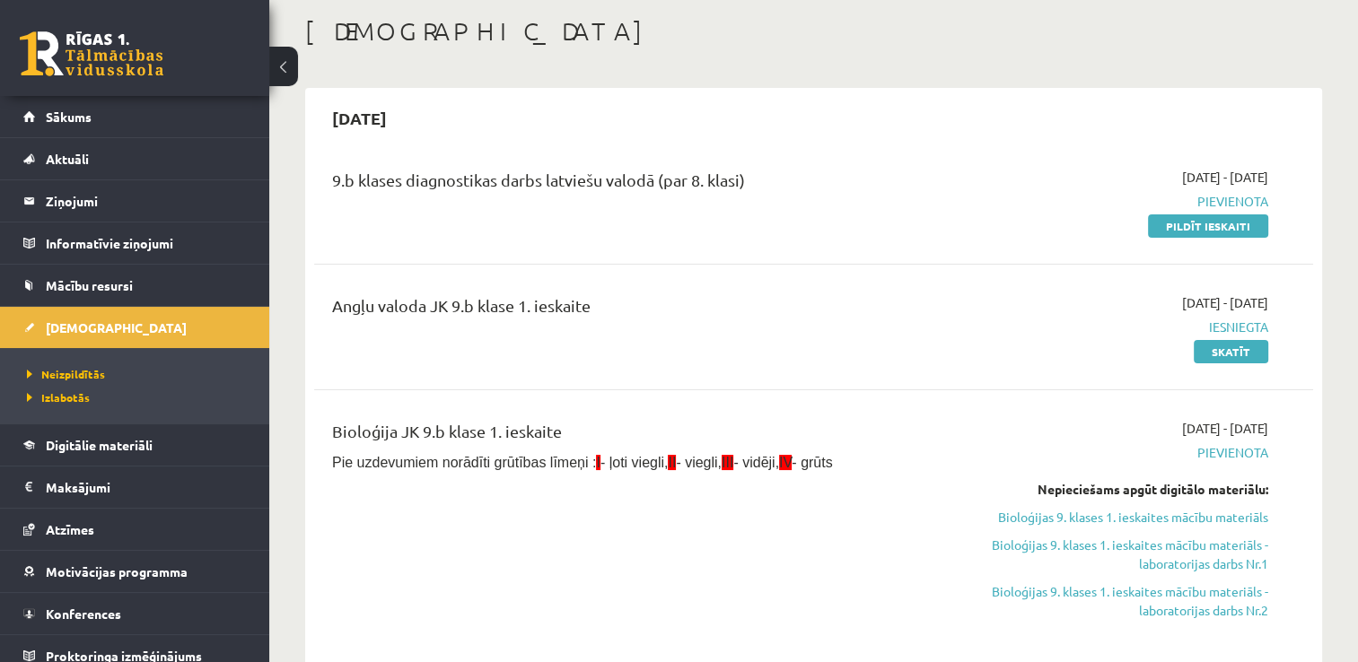
scroll to position [72, 0]
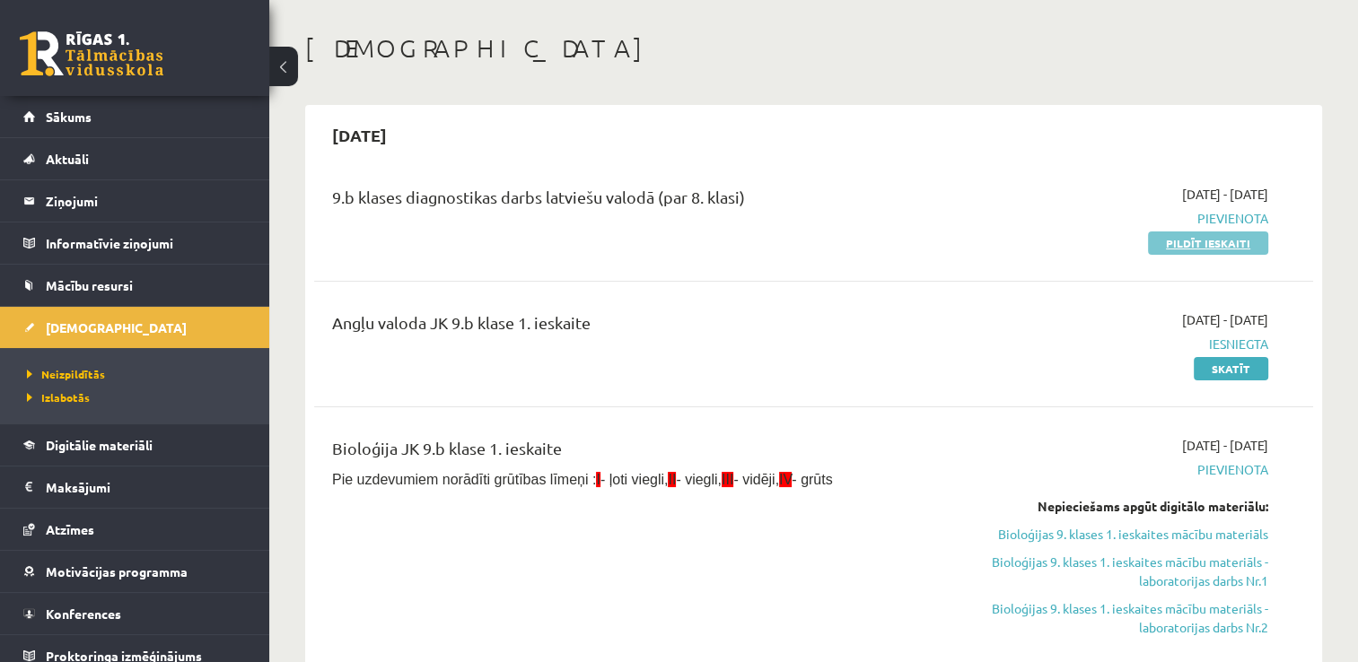
click at [1219, 246] on link "Pildīt ieskaiti" at bounding box center [1208, 243] width 120 height 23
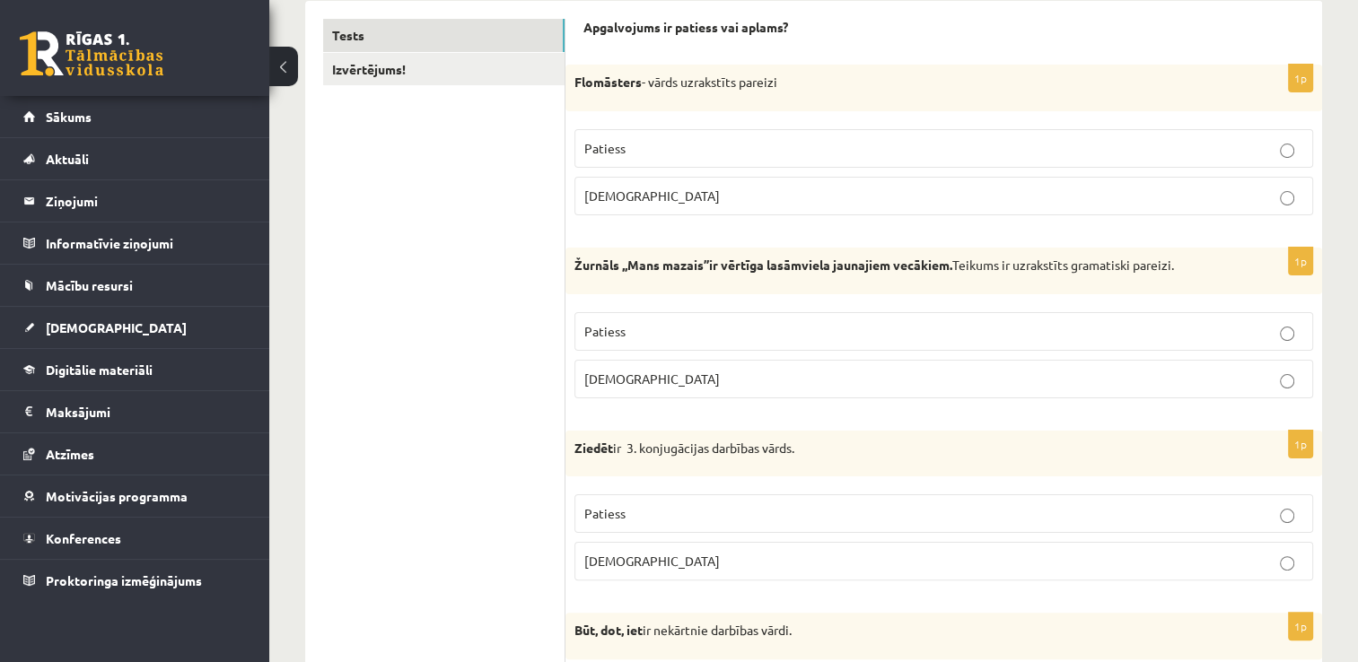
scroll to position [304, 0]
click at [907, 153] on p "Patiess" at bounding box center [943, 147] width 719 height 19
click at [779, 343] on label "Patiess" at bounding box center [943, 330] width 739 height 39
click at [643, 559] on p "Aplams" at bounding box center [943, 560] width 719 height 19
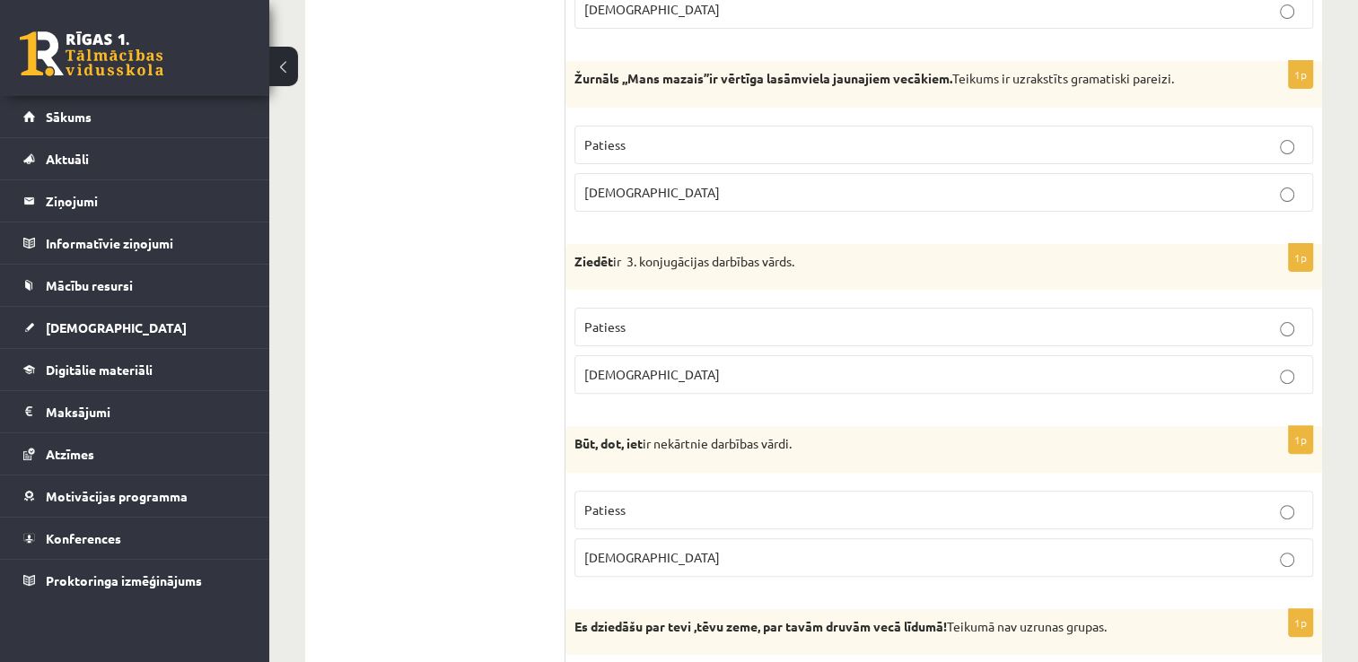
scroll to position [505, 0]
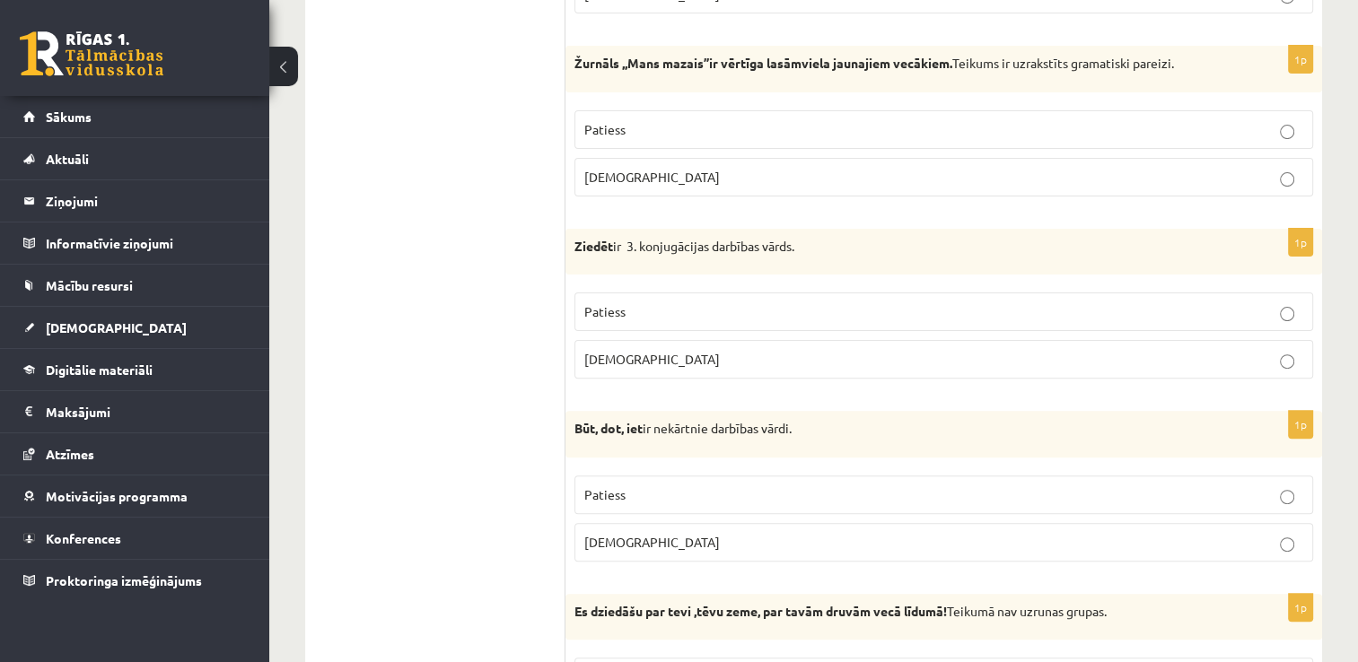
click at [714, 490] on p "Patiess" at bounding box center [943, 495] width 719 height 19
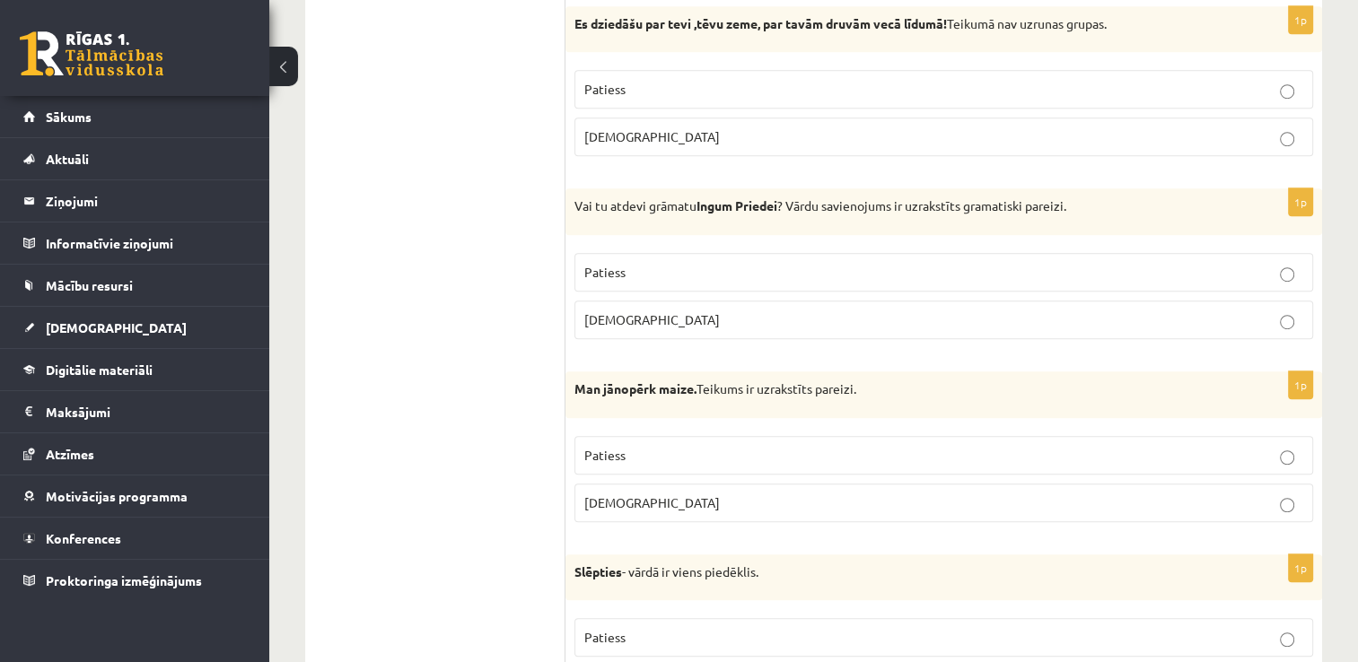
scroll to position [1094, 0]
click at [664, 138] on p "Aplams" at bounding box center [943, 136] width 719 height 19
click at [672, 311] on p "Aplams" at bounding box center [943, 319] width 719 height 19
click at [653, 451] on p "Patiess" at bounding box center [943, 454] width 719 height 19
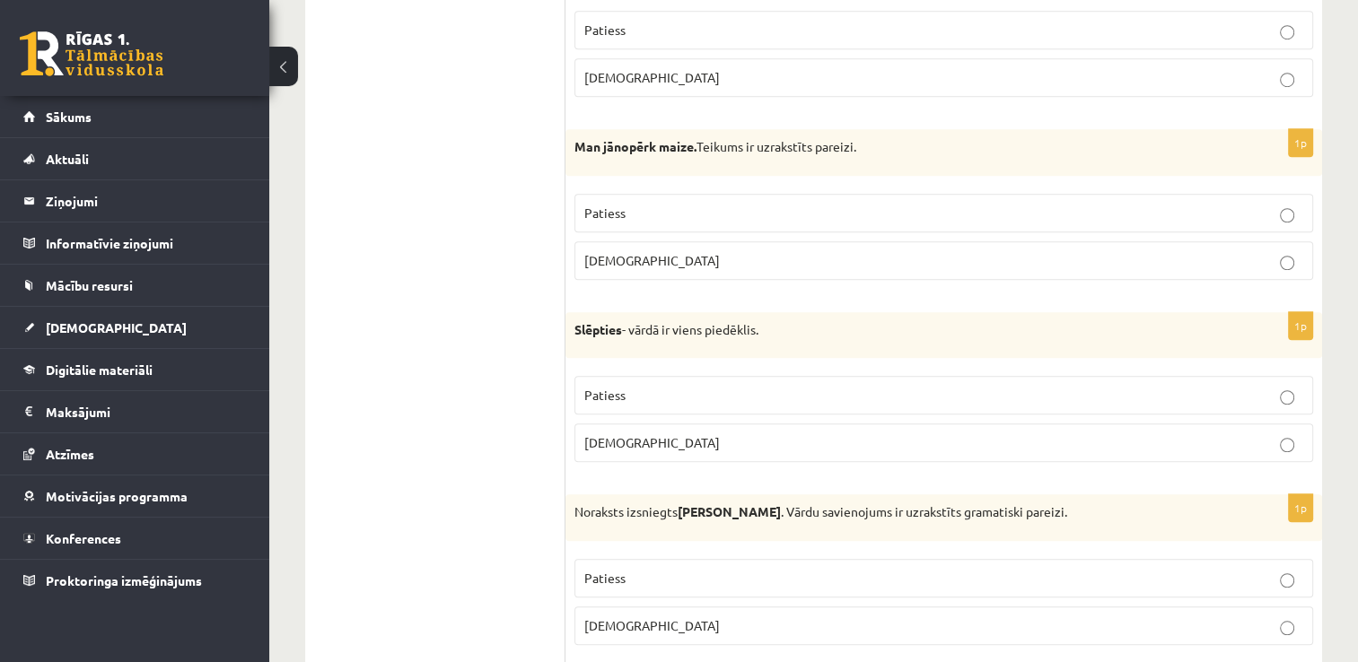
scroll to position [1345, 0]
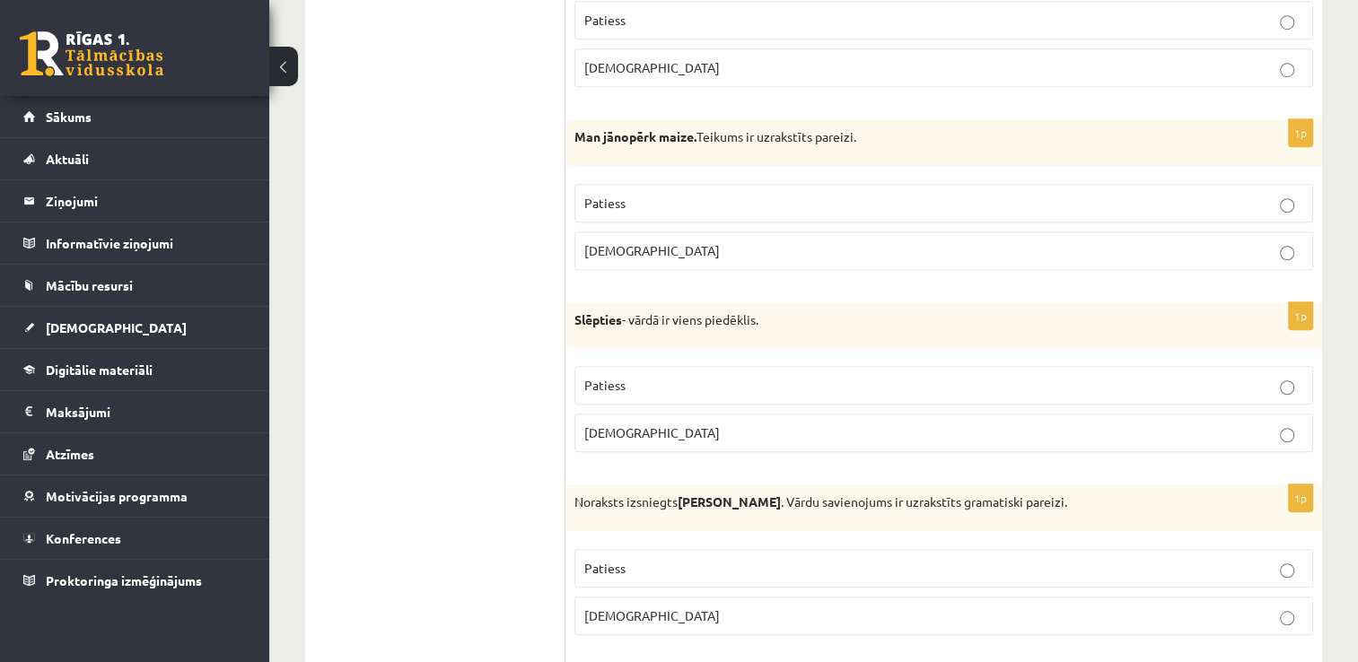
click at [696, 431] on p "Aplams" at bounding box center [943, 433] width 719 height 19
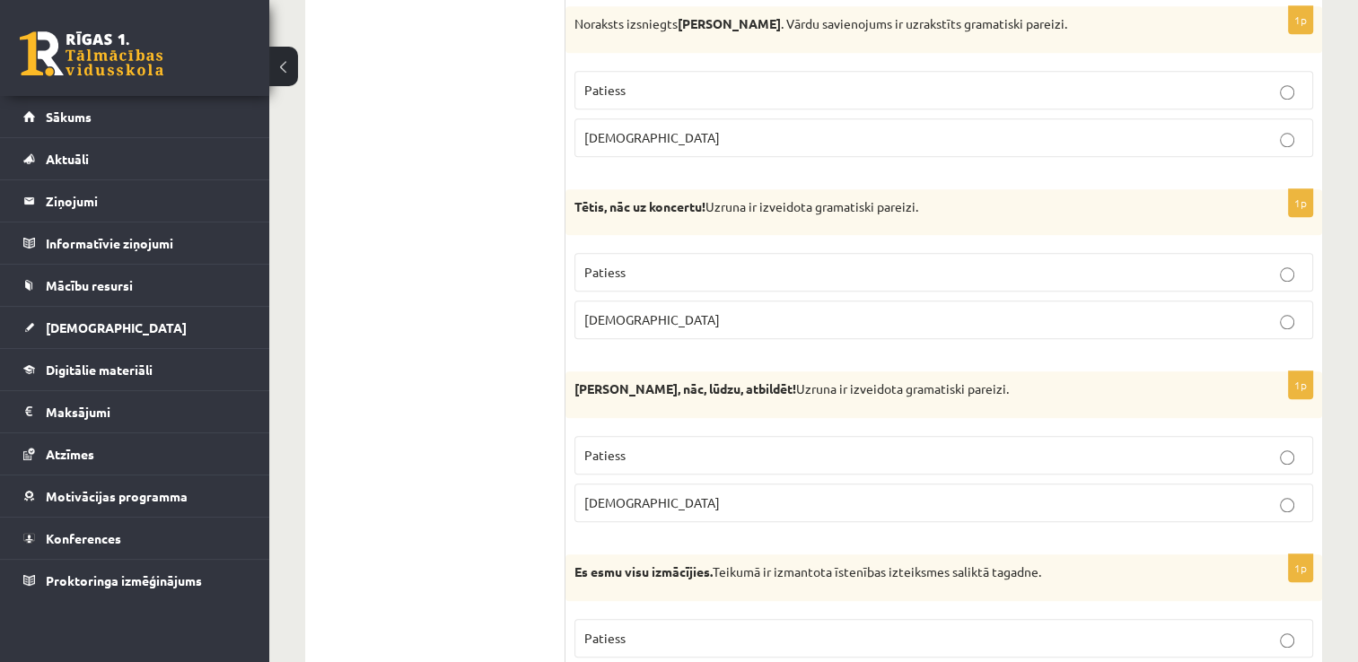
scroll to position [1826, 0]
click at [714, 131] on p "Aplams" at bounding box center [943, 136] width 719 height 19
click at [691, 261] on p "Patiess" at bounding box center [943, 270] width 719 height 19
click at [744, 316] on p "Aplams" at bounding box center [943, 318] width 719 height 19
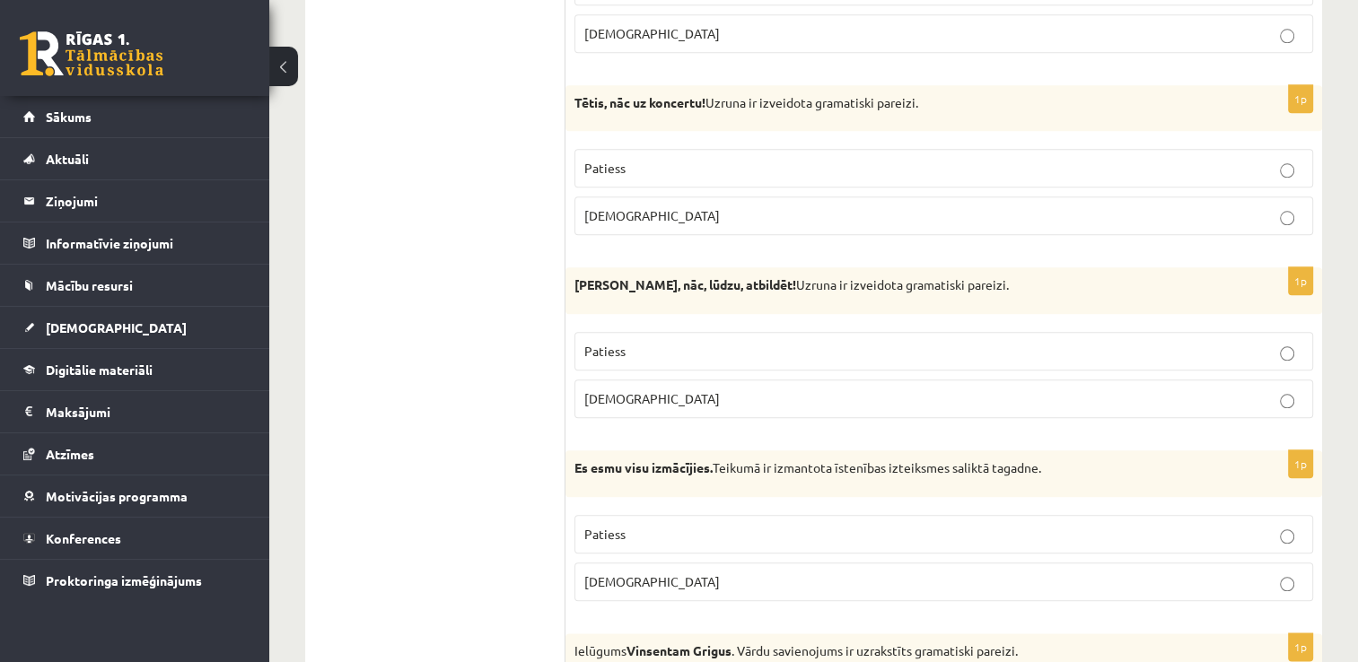
scroll to position [1939, 0]
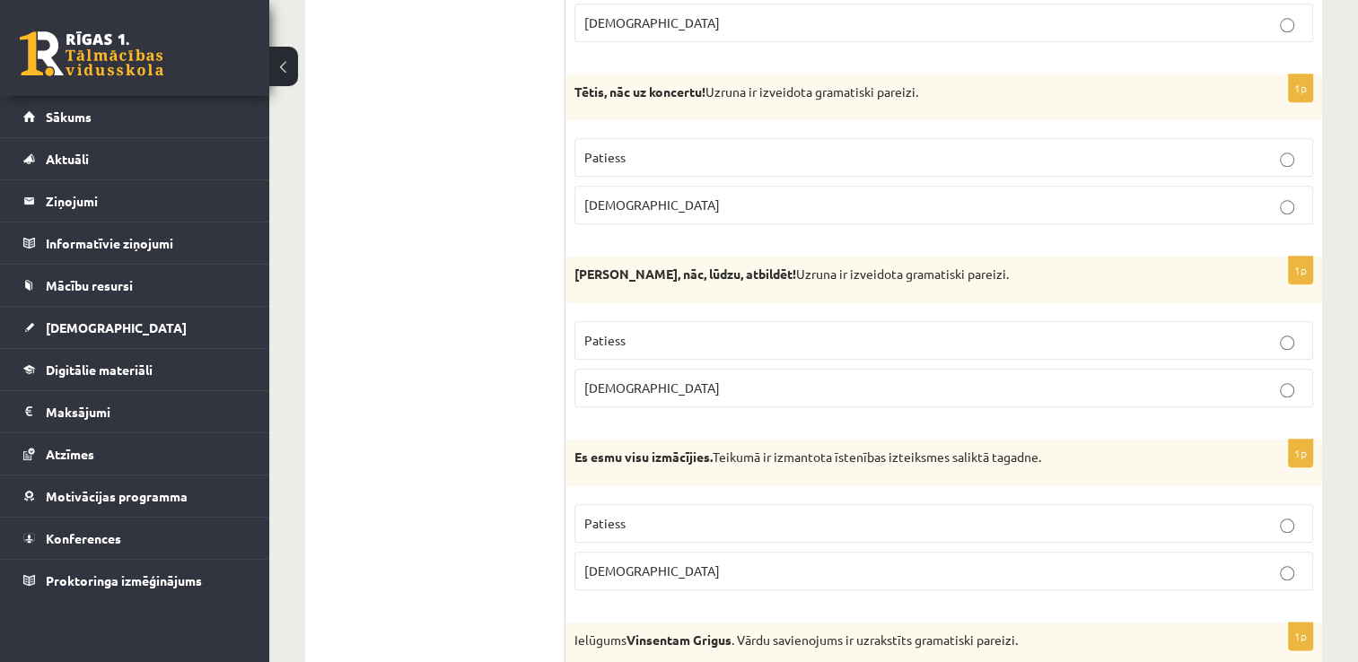
click at [734, 379] on p "Aplams" at bounding box center [943, 388] width 719 height 19
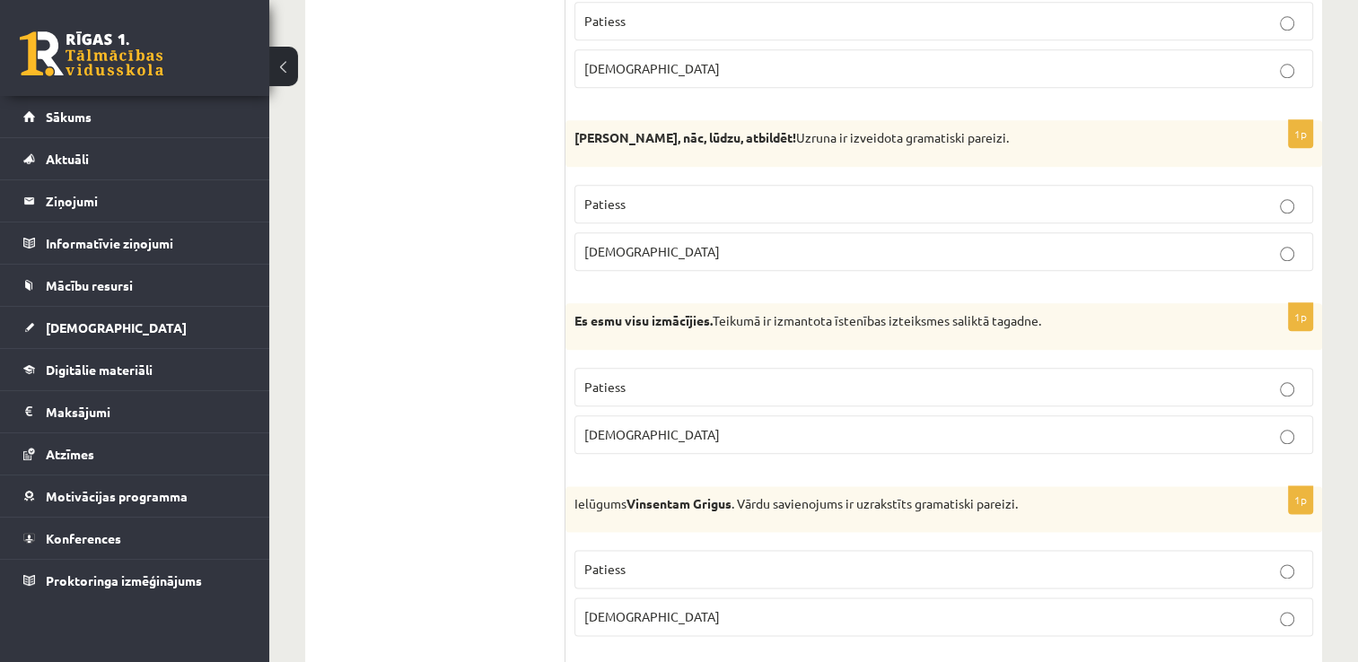
scroll to position [2079, 0]
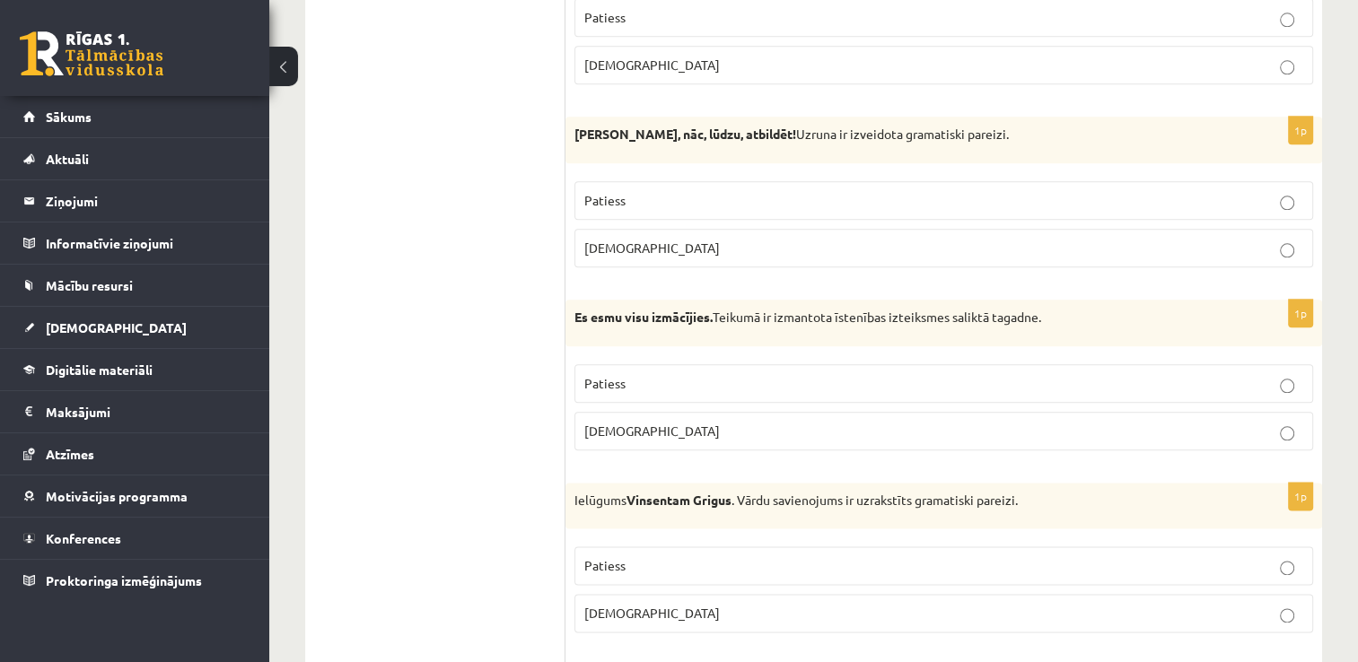
click at [702, 374] on p "Patiess" at bounding box center [943, 383] width 719 height 19
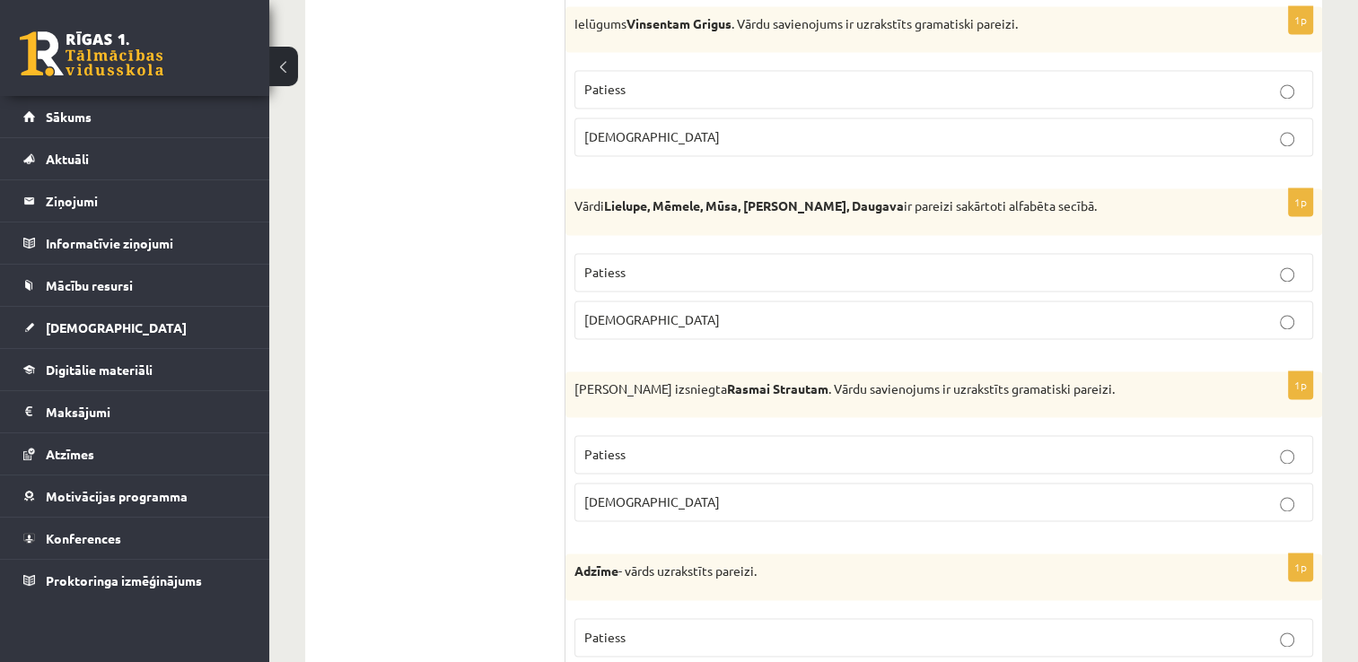
scroll to position [2556, 0]
click at [758, 127] on p "Aplams" at bounding box center [943, 136] width 719 height 19
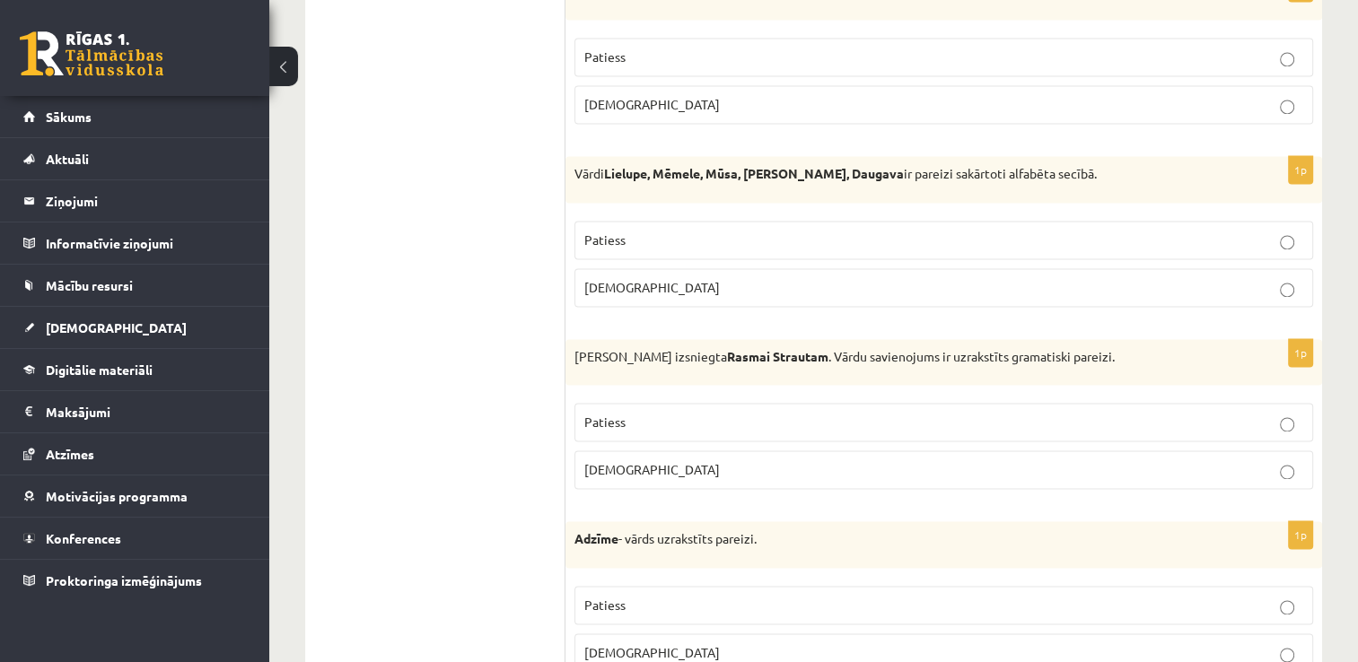
scroll to position [2592, 0]
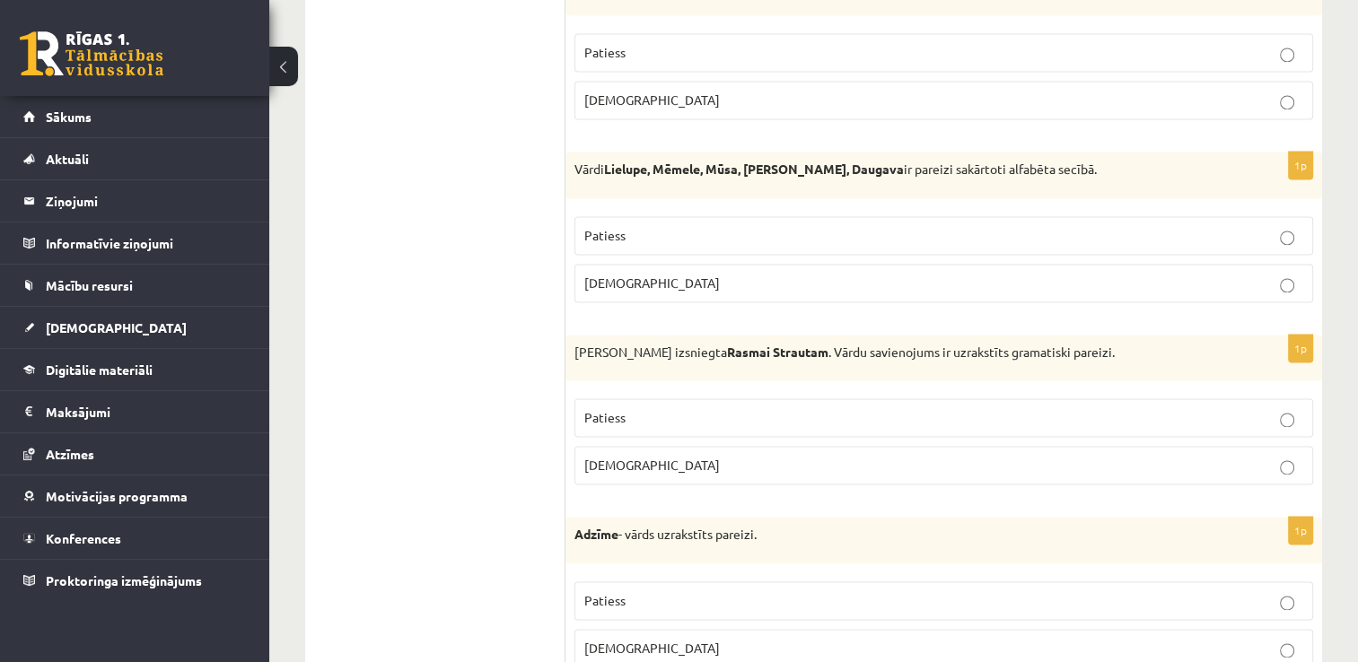
click at [653, 274] on p "Aplams" at bounding box center [943, 283] width 719 height 19
click at [690, 462] on p "Aplams" at bounding box center [943, 465] width 719 height 19
click at [703, 639] on p "Aplams" at bounding box center [943, 648] width 719 height 19
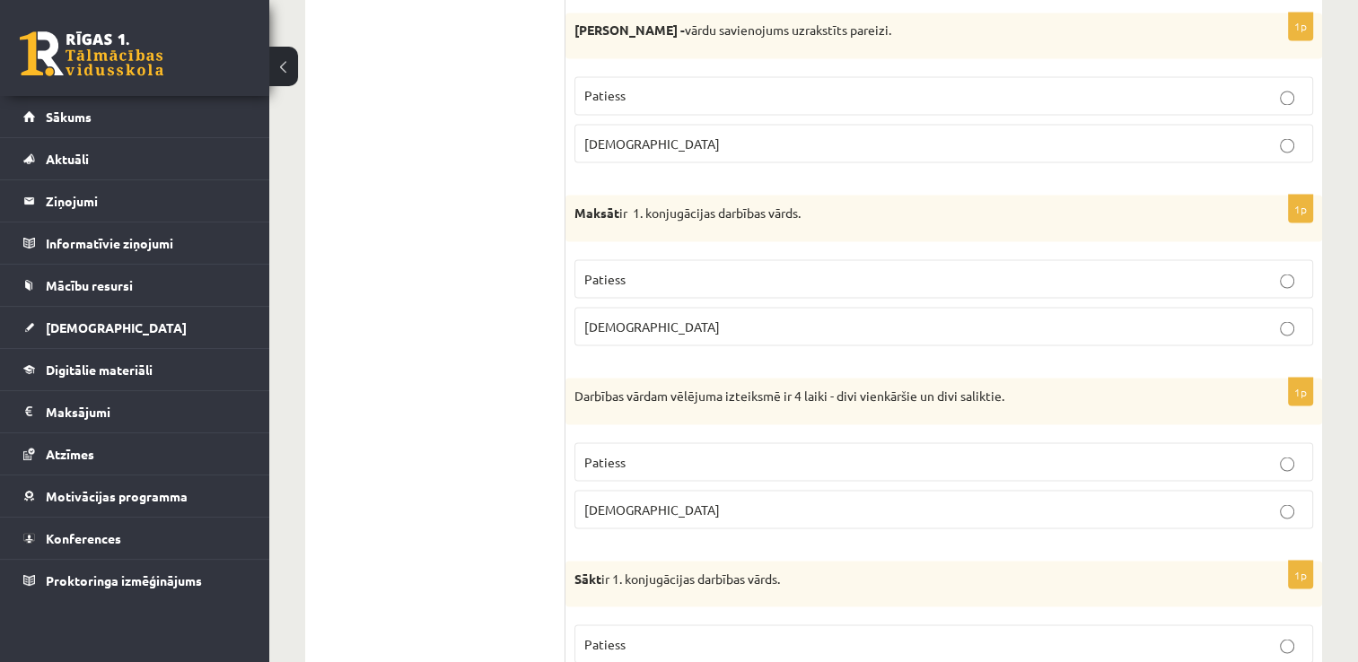
scroll to position [3281, 0]
click at [792, 85] on p "Patiess" at bounding box center [943, 94] width 719 height 19
click at [694, 316] on p "Aplams" at bounding box center [943, 325] width 719 height 19
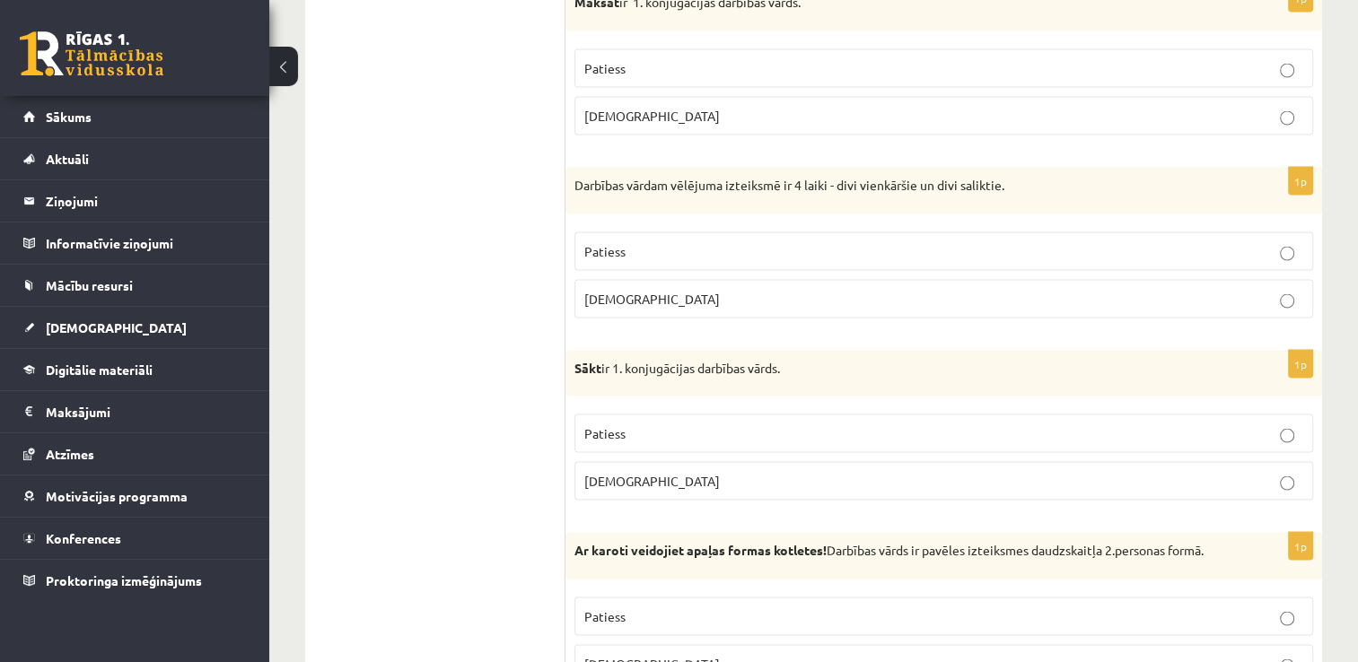
scroll to position [3490, 0]
click at [652, 290] on p "Aplams" at bounding box center [943, 299] width 719 height 19
click at [705, 425] on p "Patiess" at bounding box center [943, 434] width 719 height 19
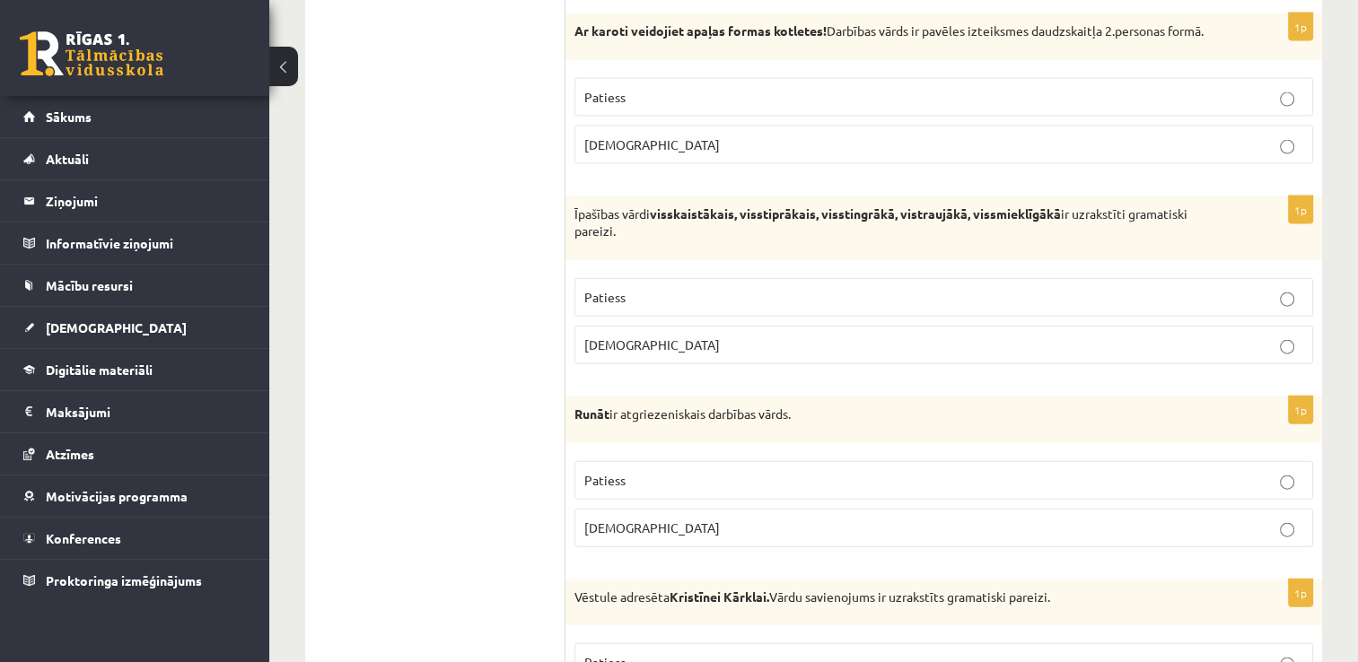
scroll to position [4010, 0]
click at [650, 87] on p "Patiess" at bounding box center [943, 96] width 719 height 19
click at [664, 335] on p "Aplams" at bounding box center [943, 344] width 719 height 19
click at [651, 520] on p "Aplams" at bounding box center [943, 527] width 719 height 19
click at [745, 653] on p "Patiess" at bounding box center [943, 662] width 719 height 19
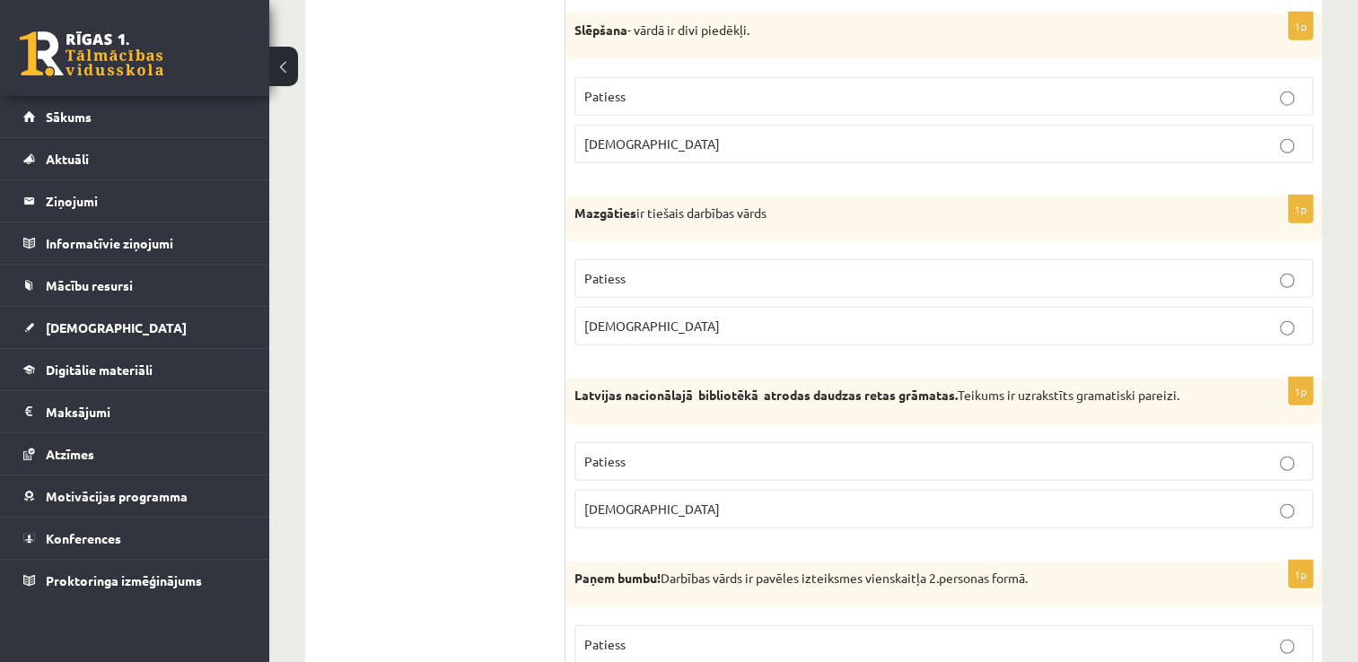
scroll to position [4760, 0]
click at [671, 134] on p "Aplams" at bounding box center [943, 143] width 719 height 19
click at [665, 316] on p "Aplams" at bounding box center [943, 325] width 719 height 19
click at [654, 451] on p "Patiess" at bounding box center [943, 460] width 719 height 19
click at [694, 635] on p "Patiess" at bounding box center [943, 644] width 719 height 19
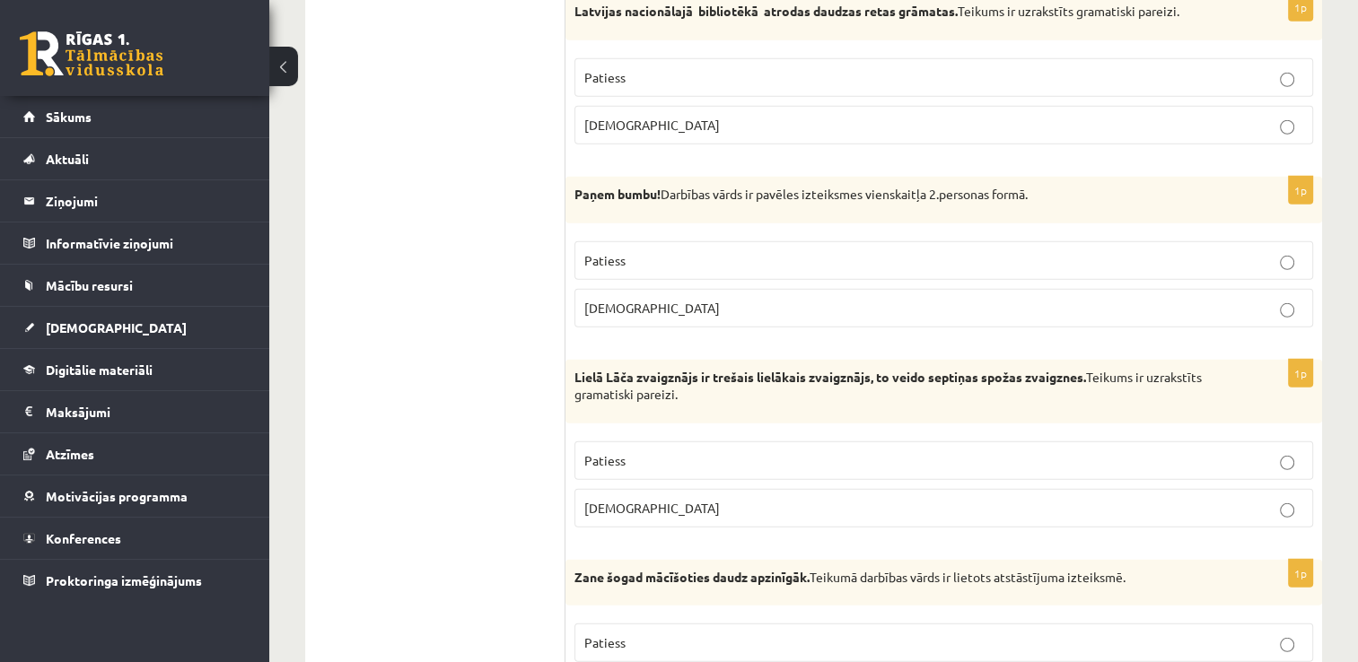
scroll to position [5237, 0]
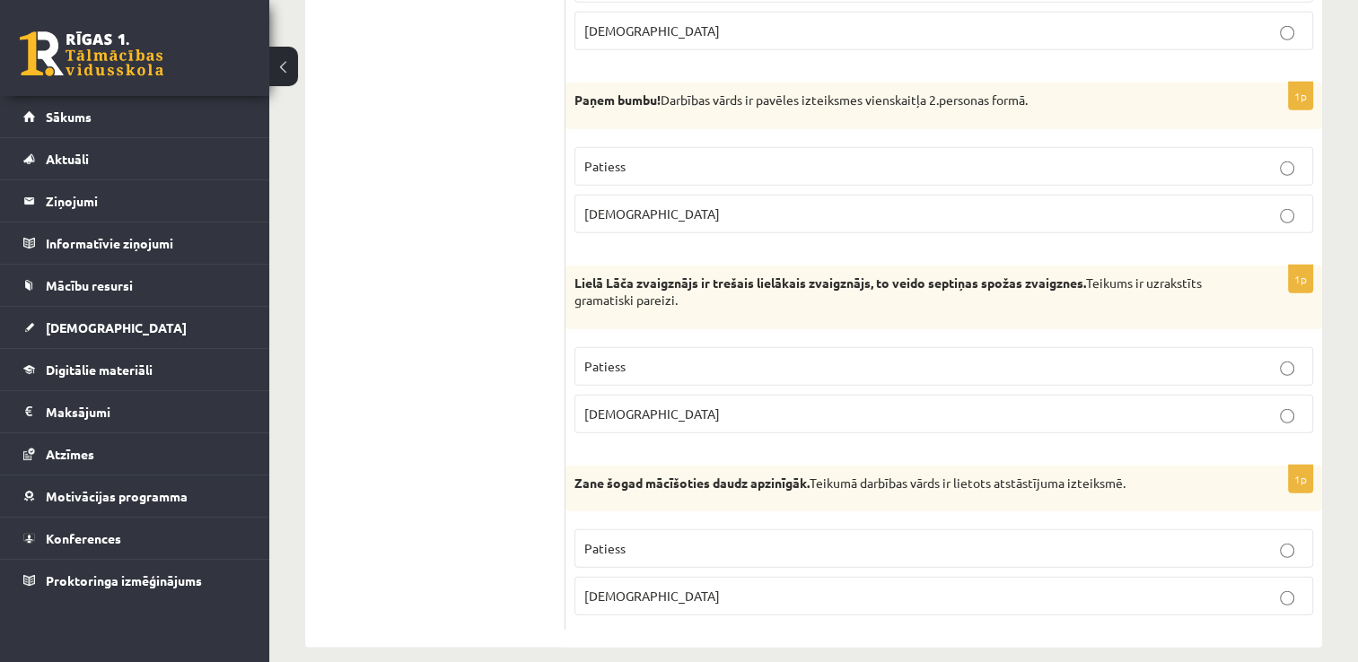
click at [907, 357] on p "Patiess" at bounding box center [943, 366] width 719 height 19
click at [747, 542] on label "Patiess" at bounding box center [943, 549] width 739 height 39
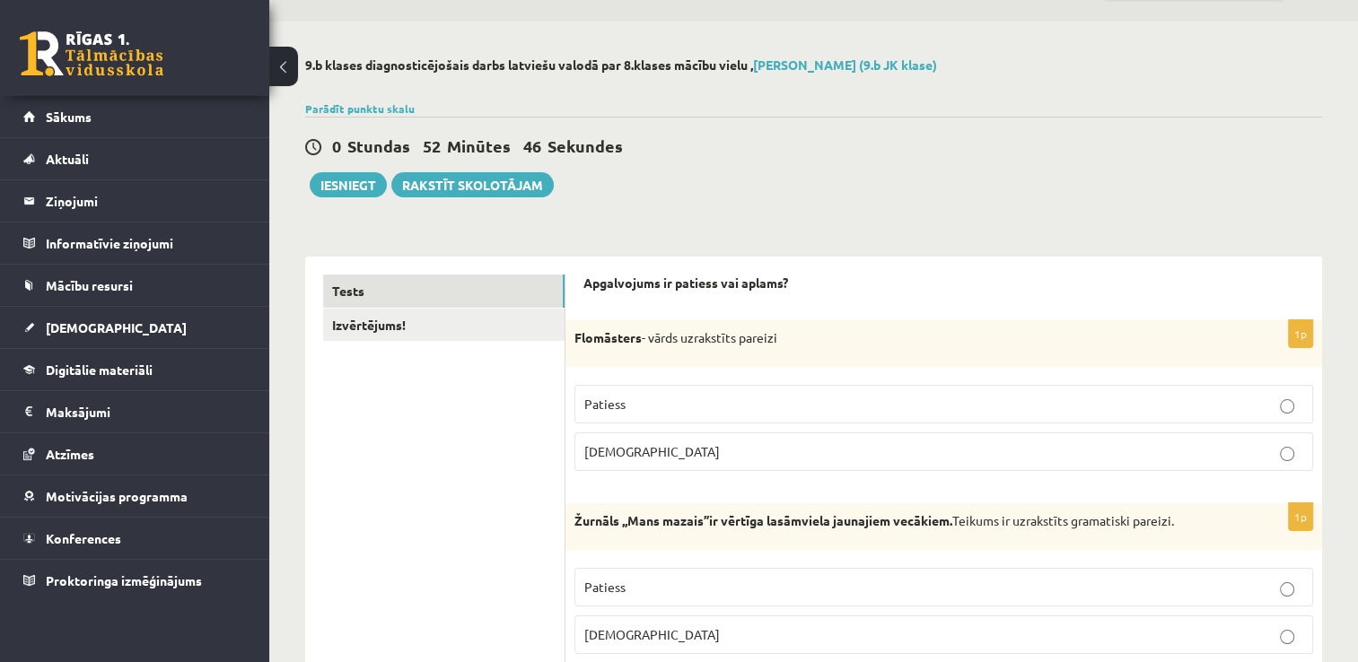
scroll to position [0, 0]
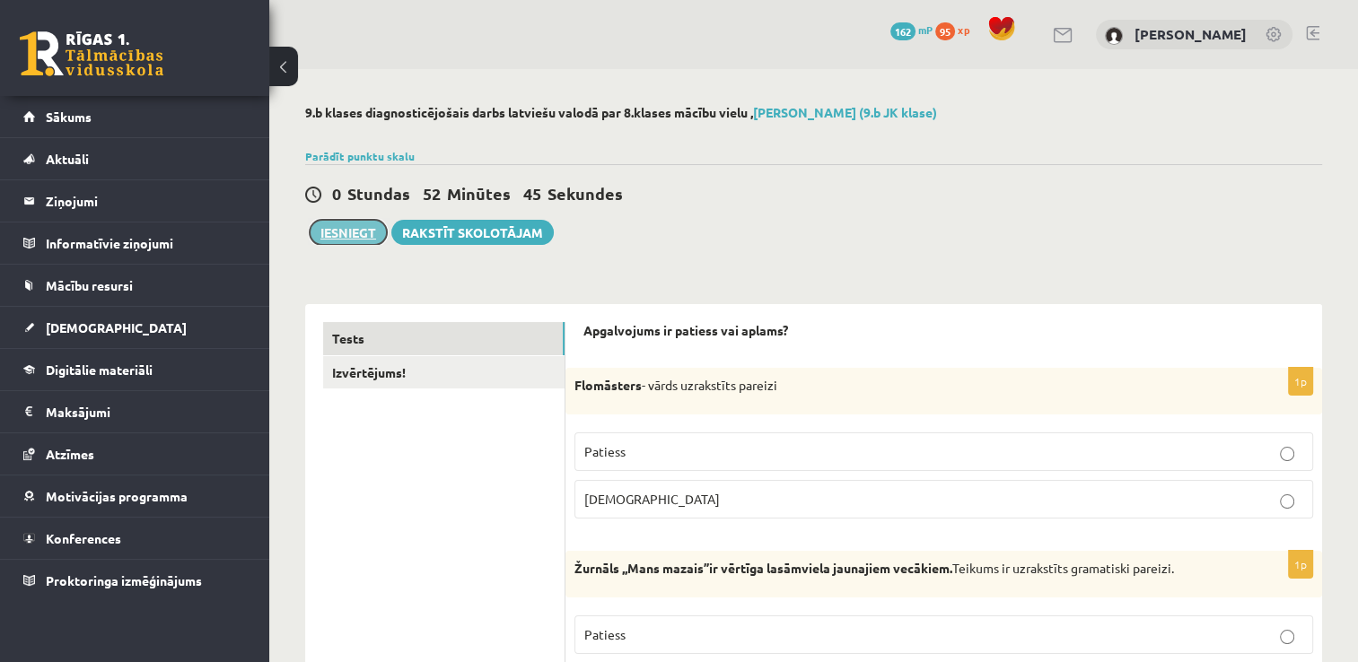
click at [349, 228] on button "Iesniegt" at bounding box center [348, 232] width 77 height 25
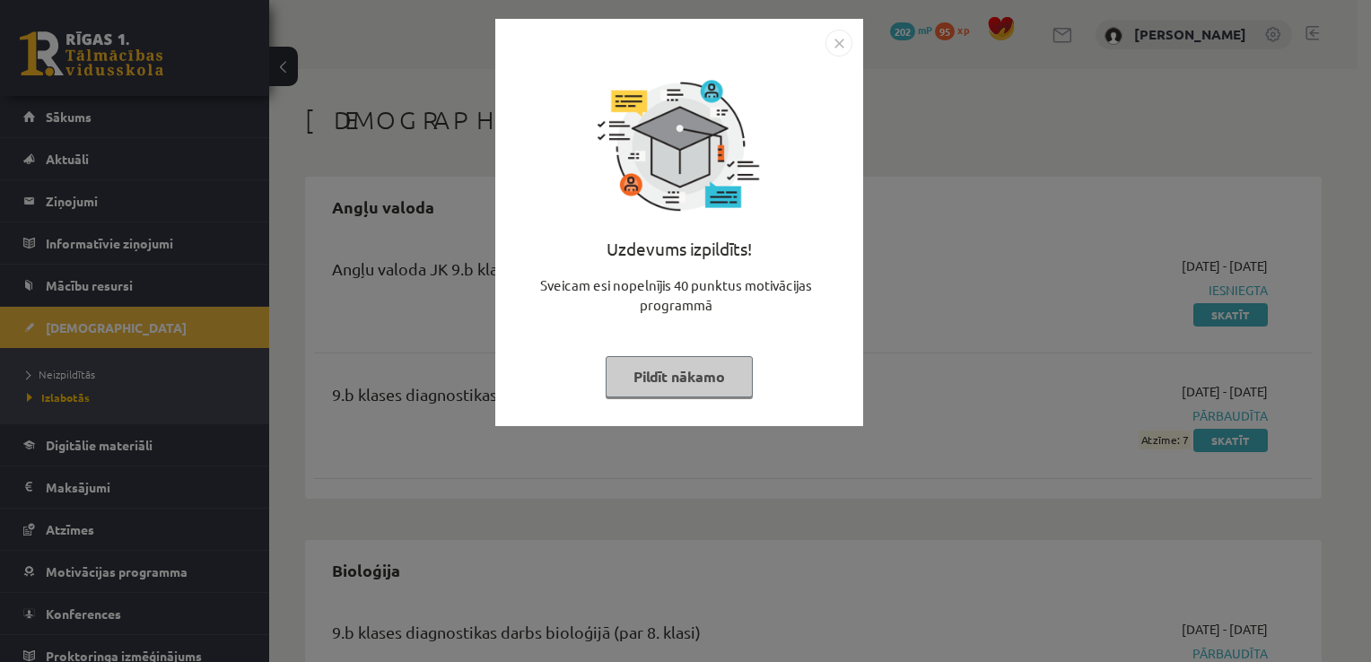
click at [833, 49] on img "Close" at bounding box center [839, 43] width 27 height 27
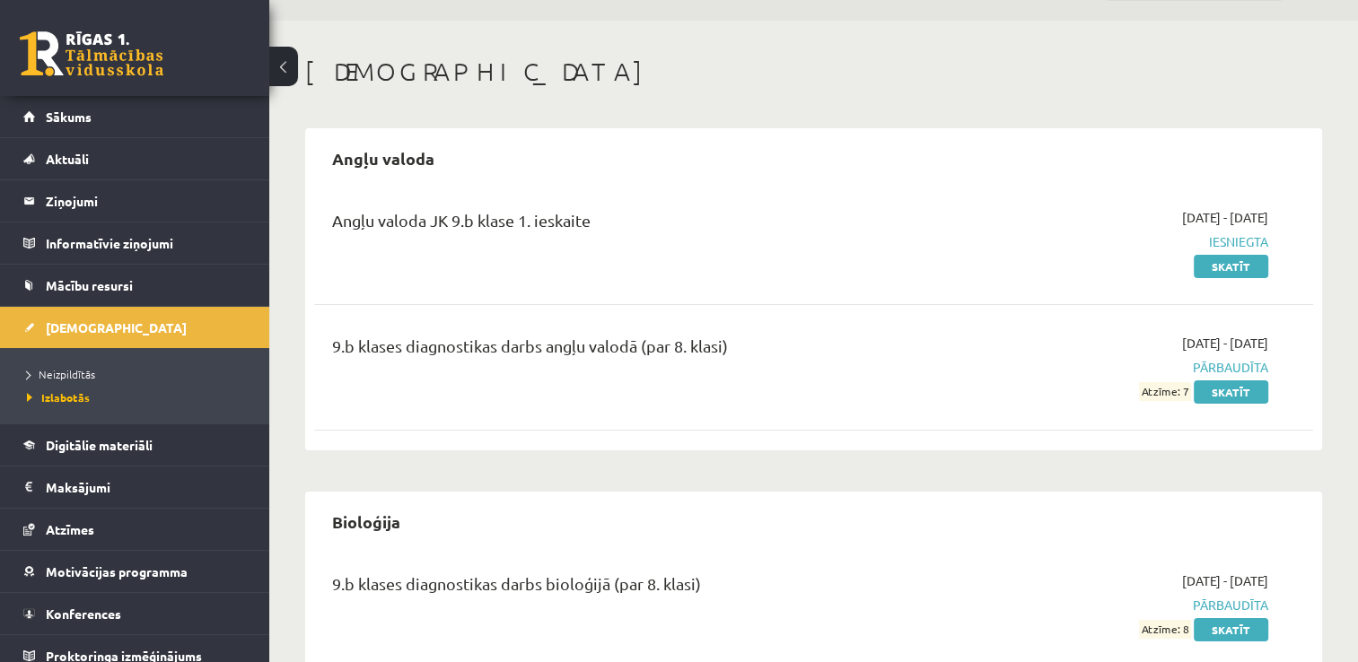
scroll to position [54, 0]
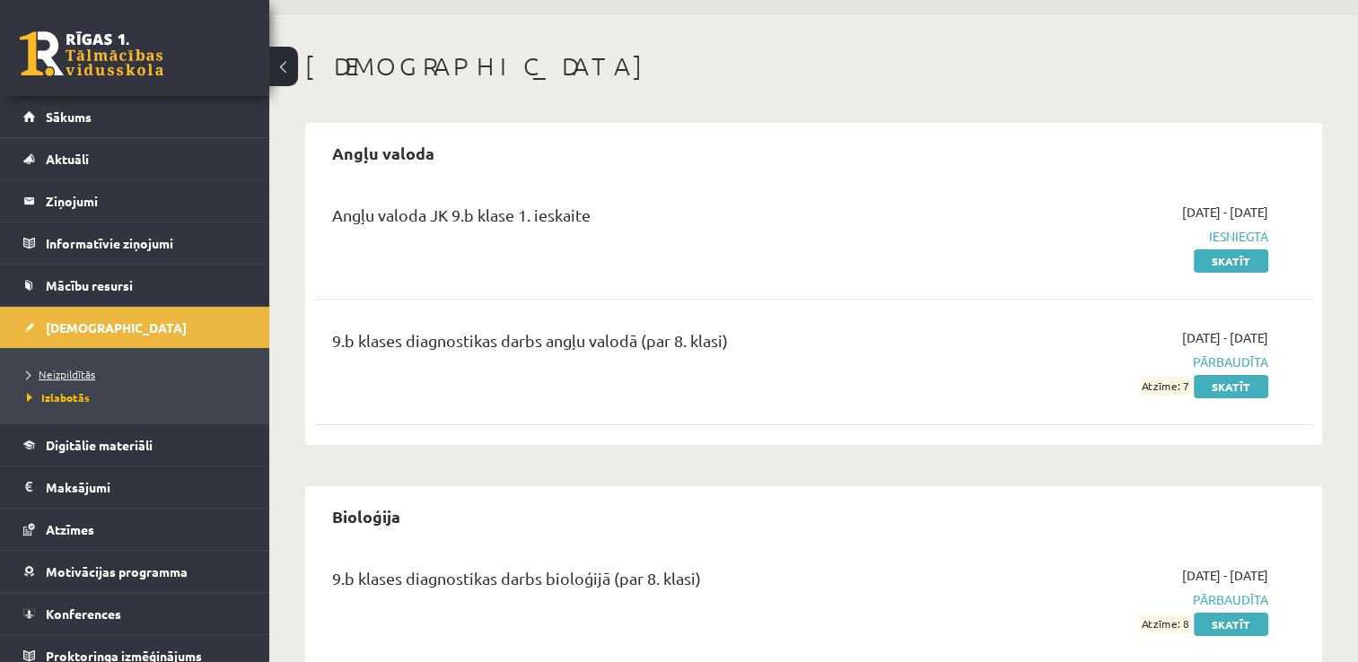
click at [141, 373] on link "Neizpildītās" at bounding box center [139, 374] width 224 height 16
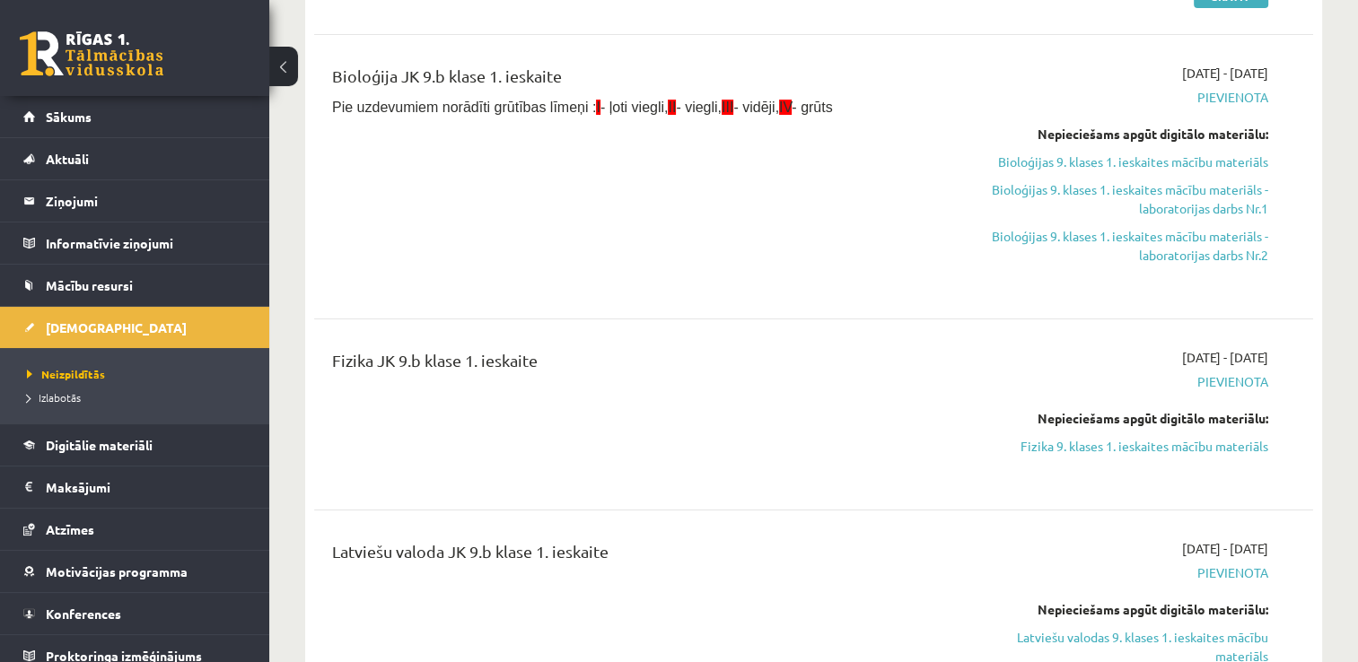
scroll to position [334, 0]
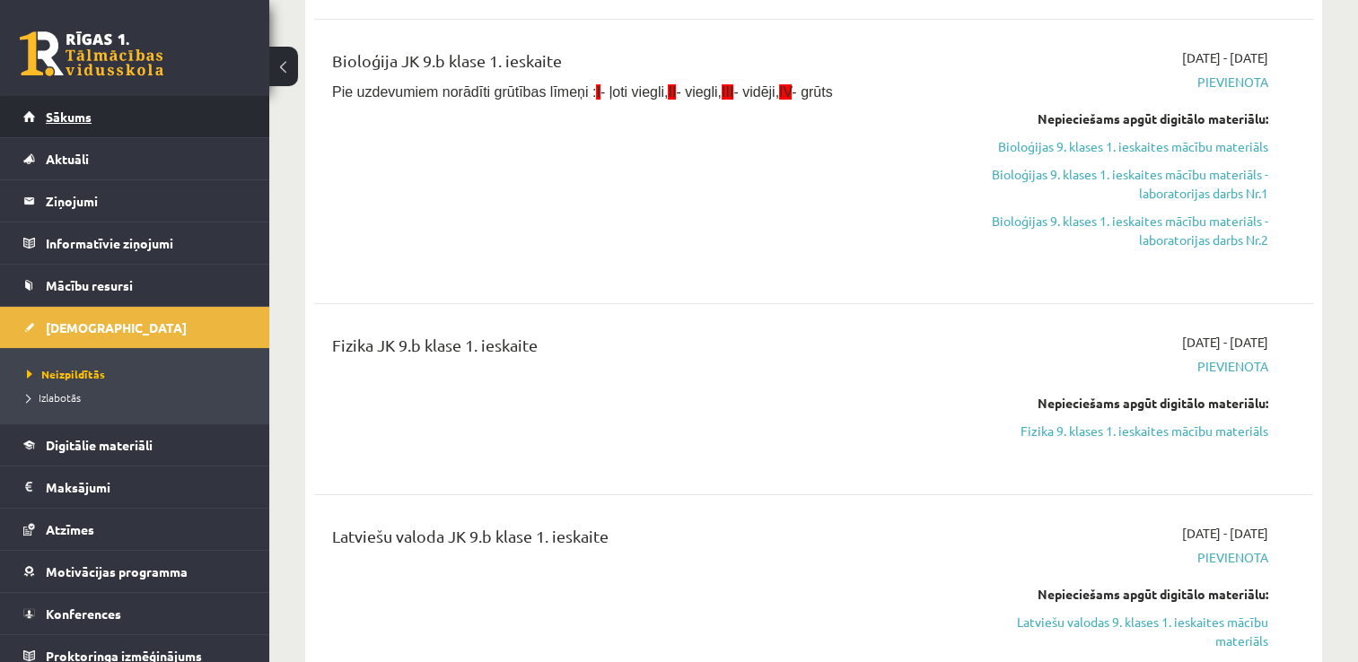
click at [138, 116] on link "Sākums" at bounding box center [134, 116] width 223 height 41
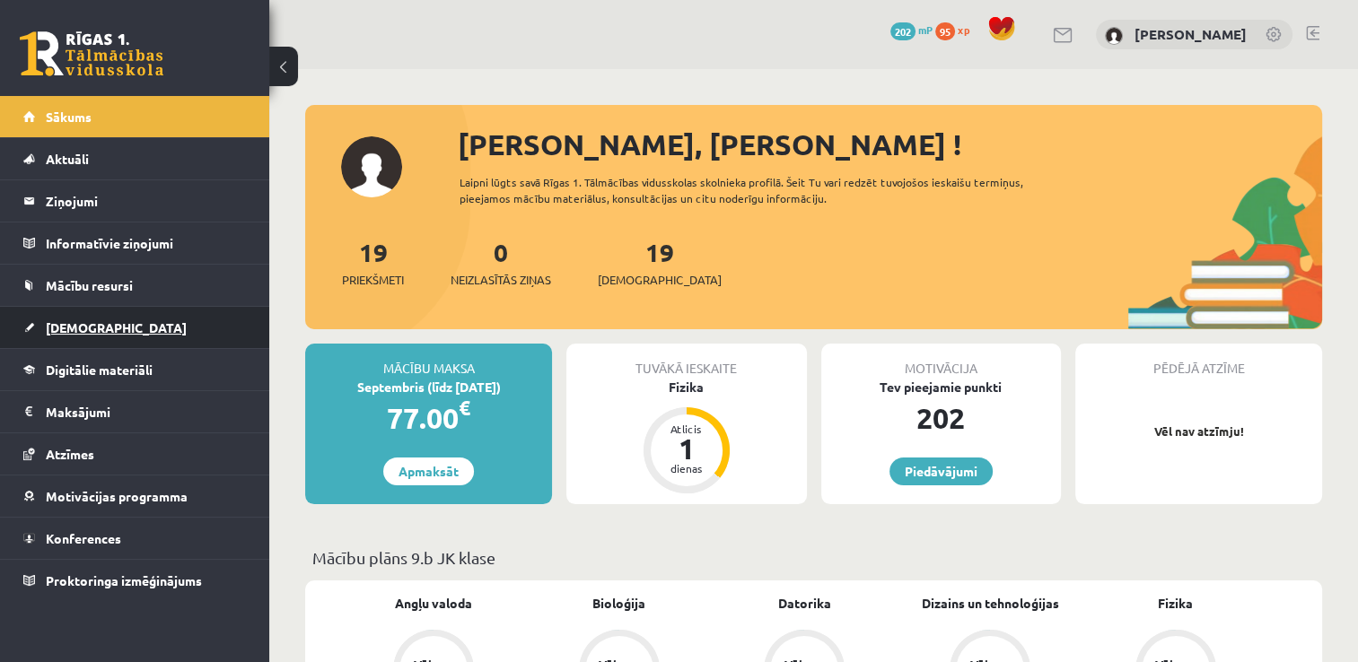
click at [169, 307] on link "[DEMOGRAPHIC_DATA]" at bounding box center [134, 327] width 223 height 41
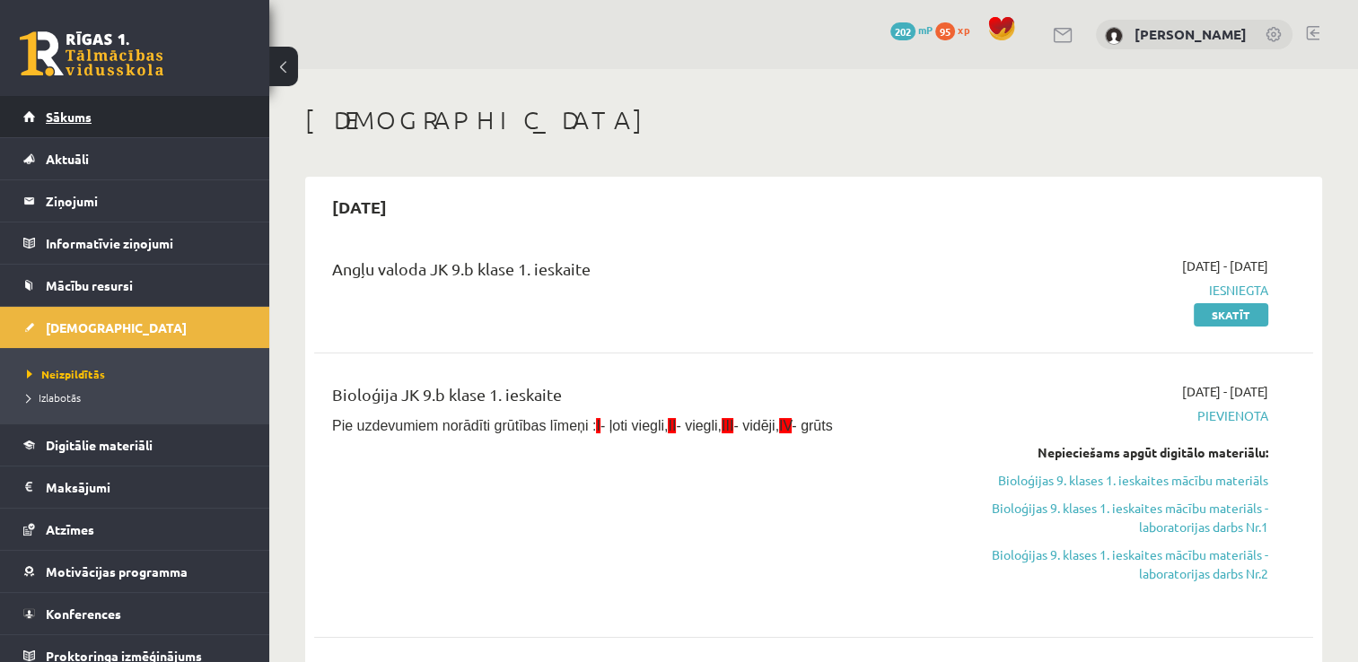
click at [110, 131] on link "Sākums" at bounding box center [134, 116] width 223 height 41
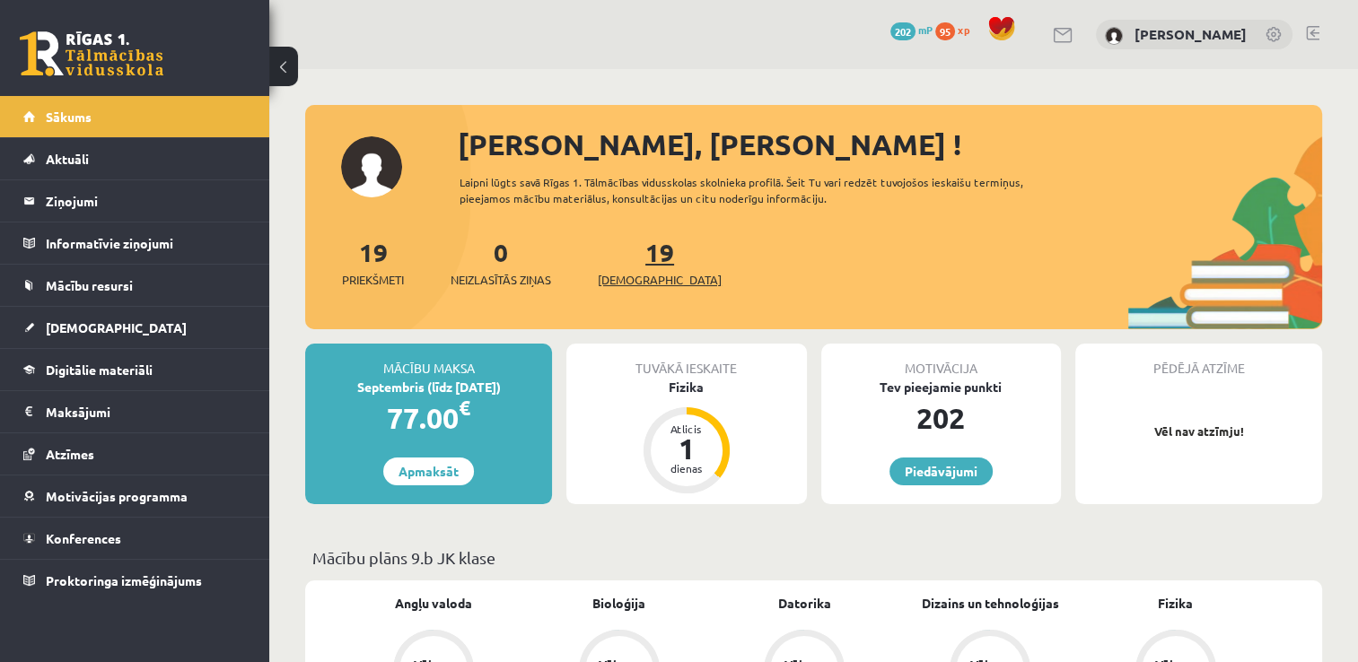
click at [636, 259] on link "19 Ieskaites" at bounding box center [660, 262] width 124 height 53
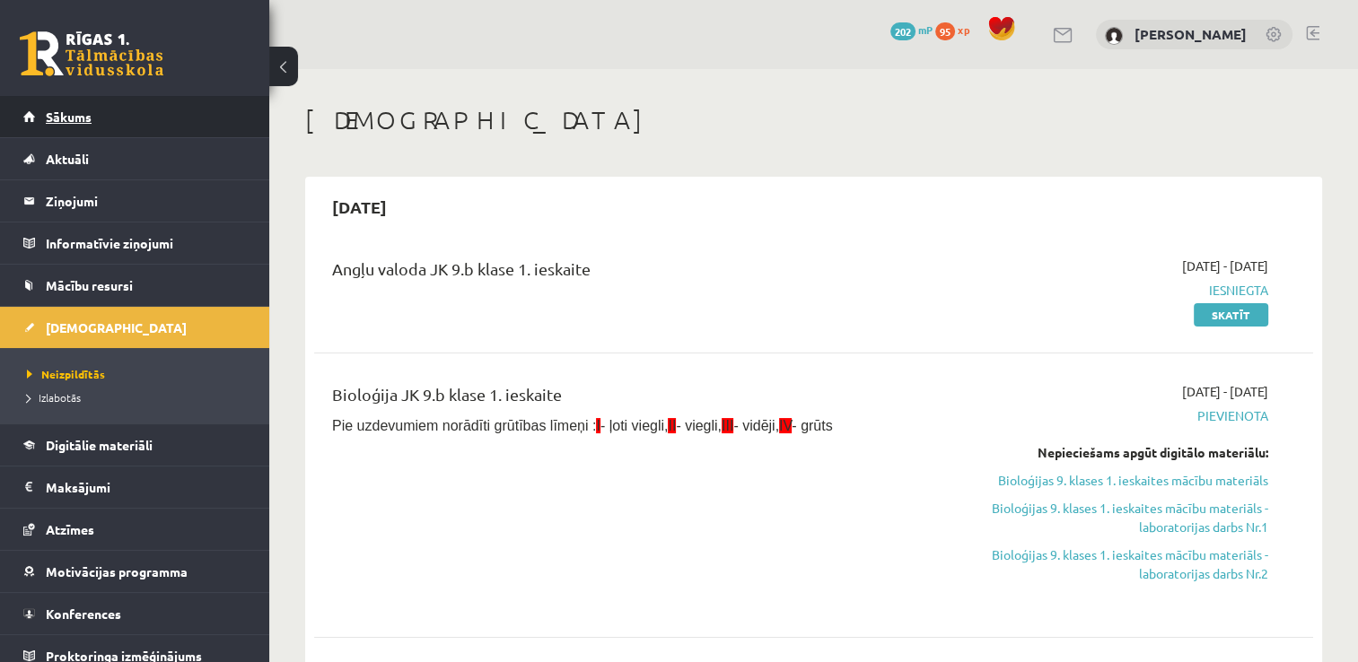
click at [86, 108] on link "Sākums" at bounding box center [134, 116] width 223 height 41
